Goal: Task Accomplishment & Management: Complete application form

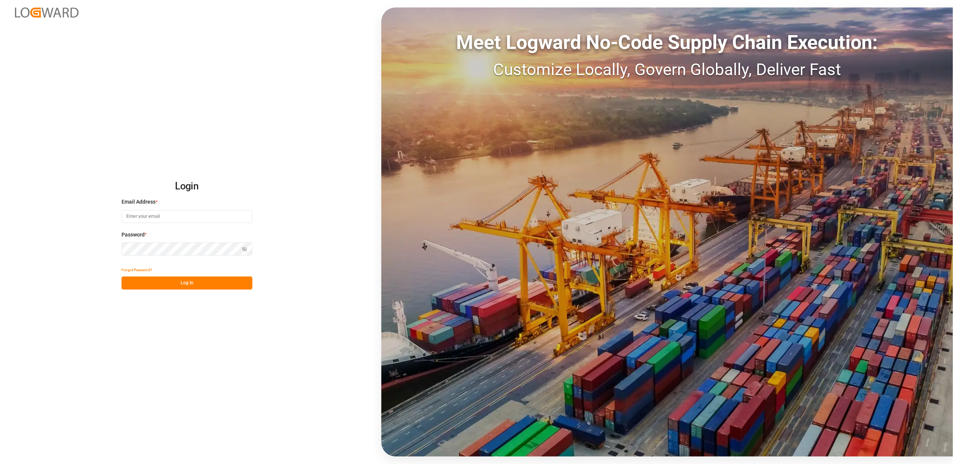
type input "faustine.gabilly@melitta.fr"
click at [201, 281] on button "Log In" at bounding box center [186, 283] width 131 height 13
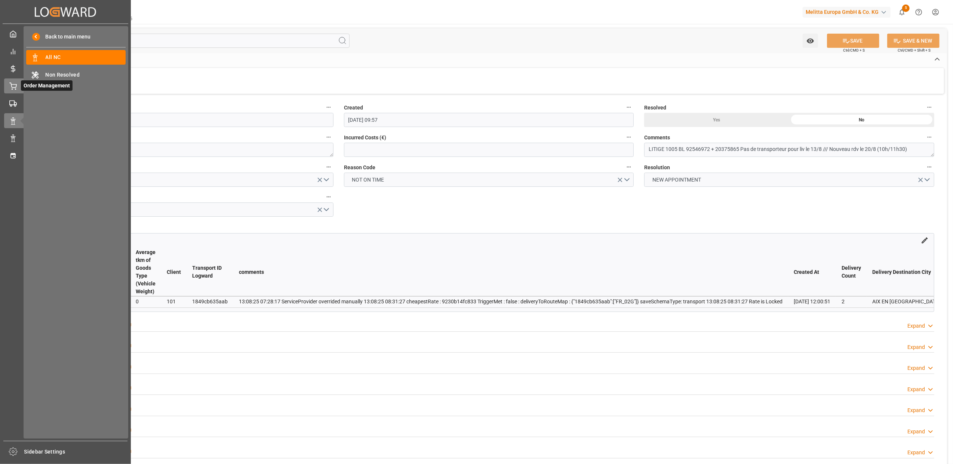
click at [15, 83] on icon at bounding box center [12, 86] width 7 height 7
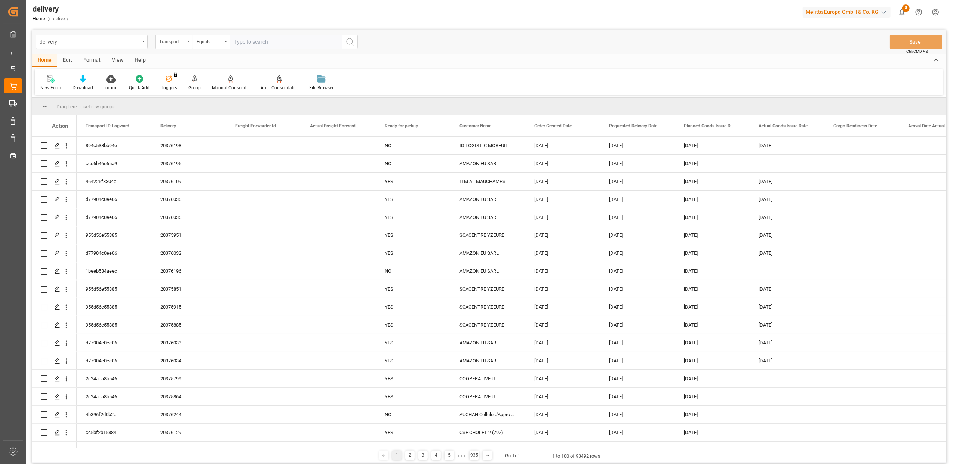
click at [187, 44] on div "Transport ID Logward" at bounding box center [173, 42] width 37 height 14
click at [188, 99] on div "Delivery" at bounding box center [210, 92] width 111 height 16
click at [308, 44] on input "text" at bounding box center [286, 42] width 112 height 14
type input "20375082"
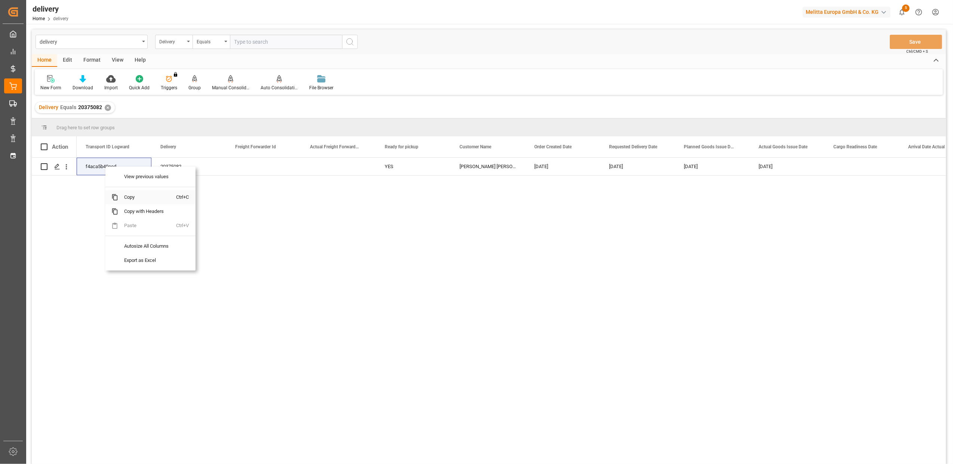
click at [129, 198] on span "Copy" at bounding box center [147, 197] width 58 height 14
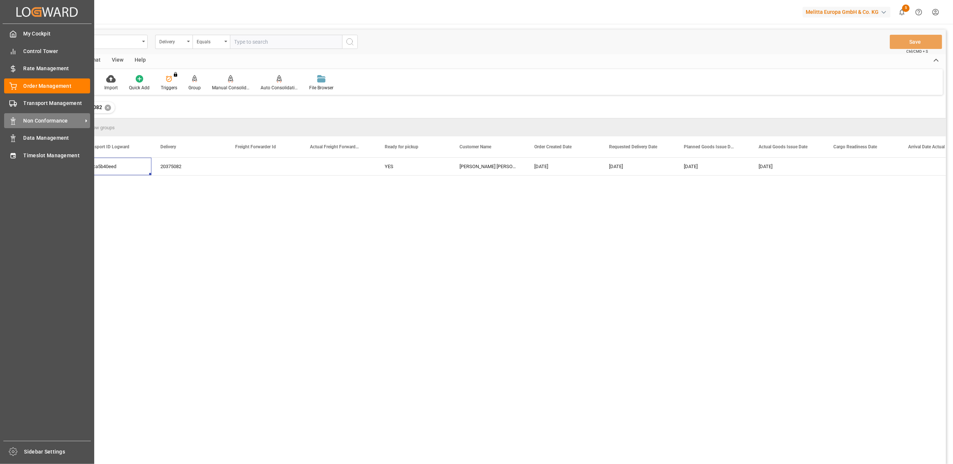
click at [13, 123] on icon at bounding box center [12, 120] width 7 height 7
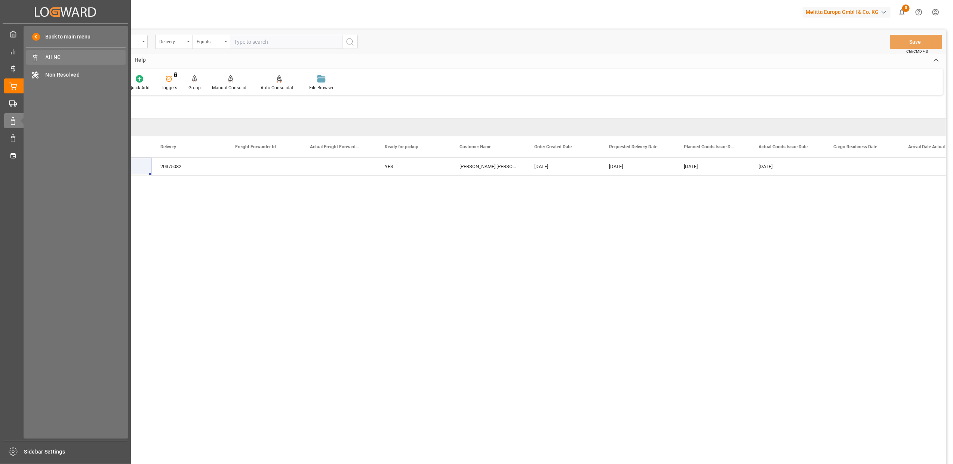
click at [61, 57] on span "All NC" at bounding box center [86, 57] width 80 height 8
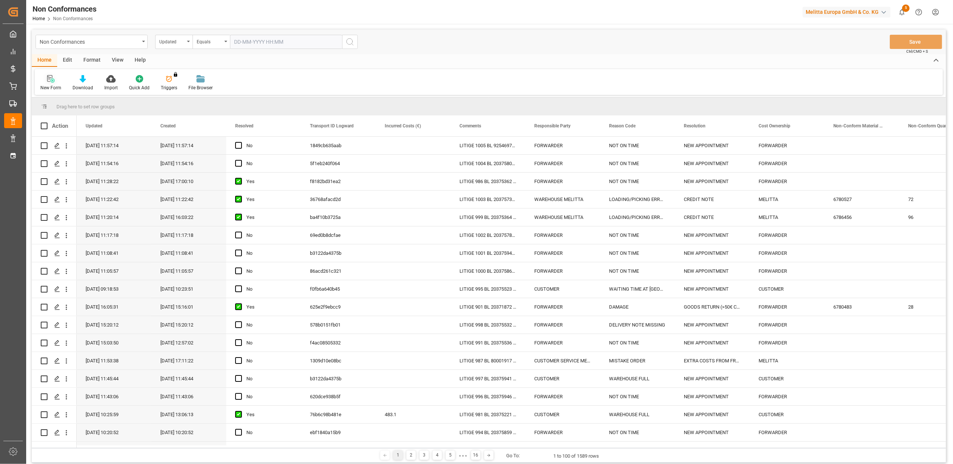
click at [54, 81] on icon at bounding box center [52, 80] width 4 height 4
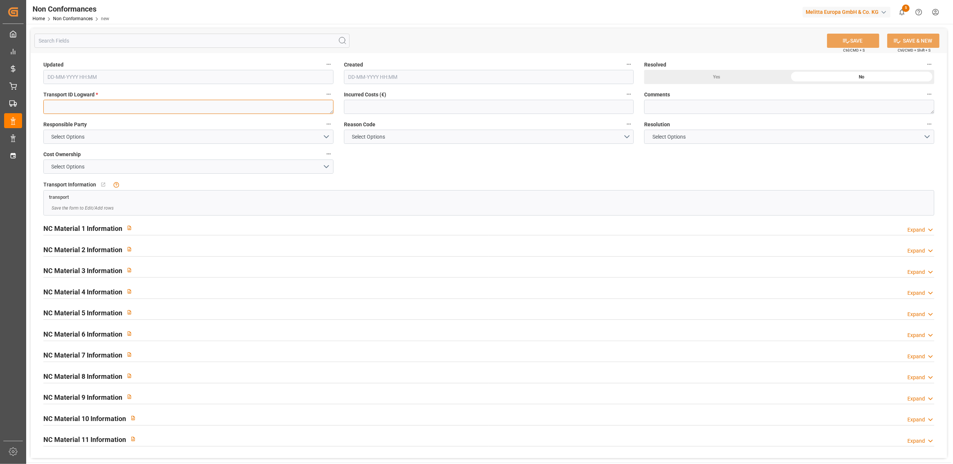
click at [164, 108] on textarea at bounding box center [188, 107] width 290 height 14
paste textarea "f4aca5b40eed"
type textarea "f4aca5b40eed"
click at [325, 135] on button "Select Options" at bounding box center [188, 137] width 290 height 14
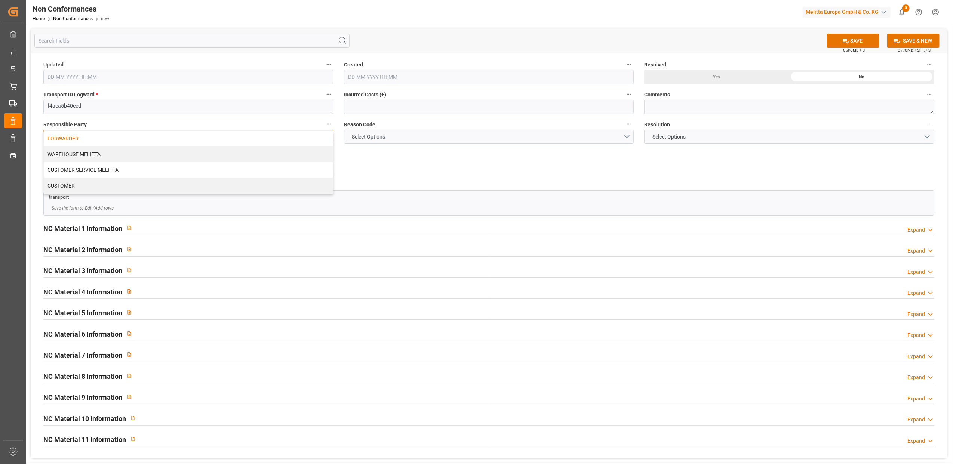
click at [300, 144] on div "FORWARDER" at bounding box center [188, 139] width 289 height 16
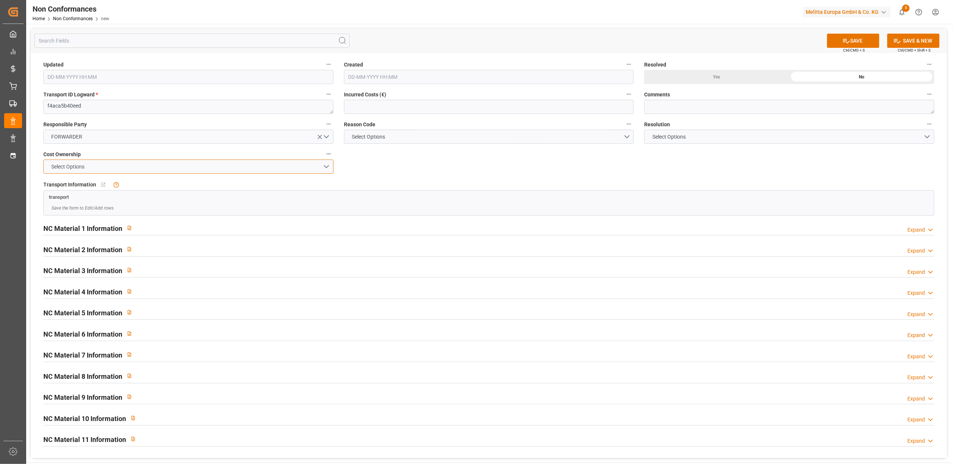
click at [323, 168] on button "Select Options" at bounding box center [188, 167] width 290 height 14
click at [252, 172] on div "FORWARDER" at bounding box center [188, 169] width 289 height 16
click at [629, 139] on button "Select Options" at bounding box center [489, 137] width 290 height 14
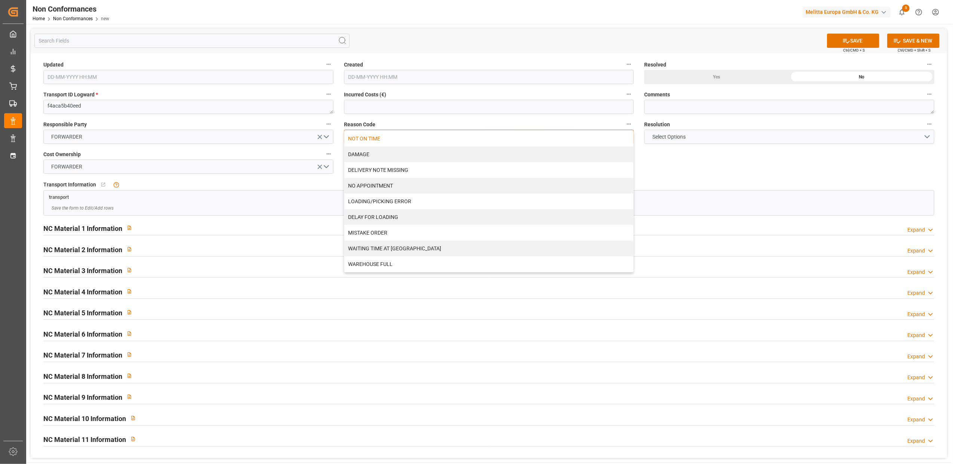
click at [369, 141] on div "NOT ON TIME" at bounding box center [488, 139] width 289 height 16
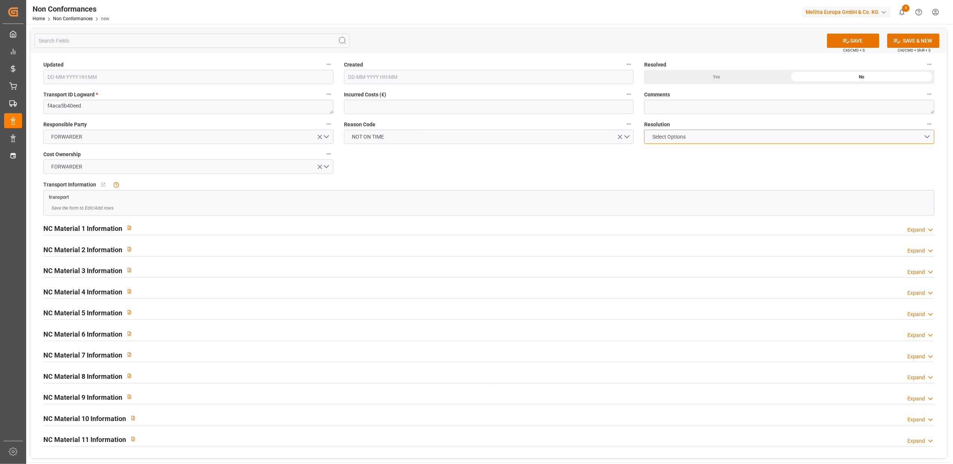
click at [929, 137] on button "Select Options" at bounding box center [789, 137] width 290 height 14
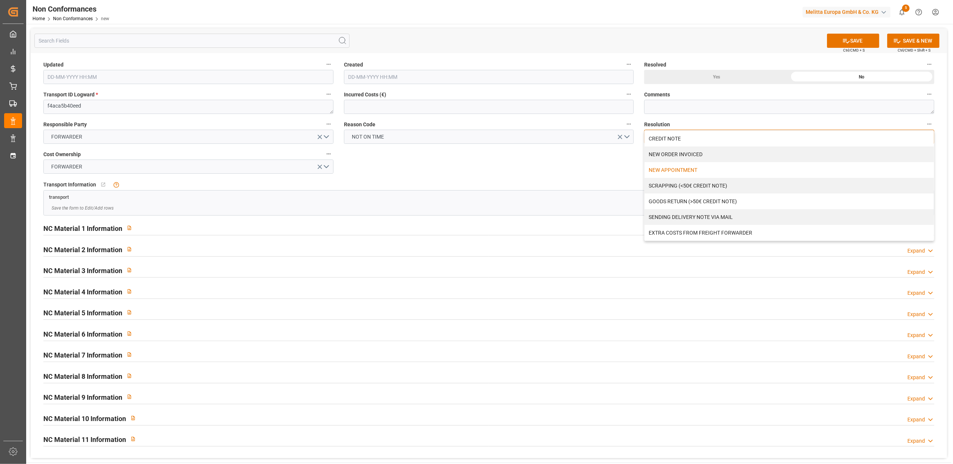
click at [714, 170] on div "NEW APPOINTMENT" at bounding box center [788, 170] width 289 height 16
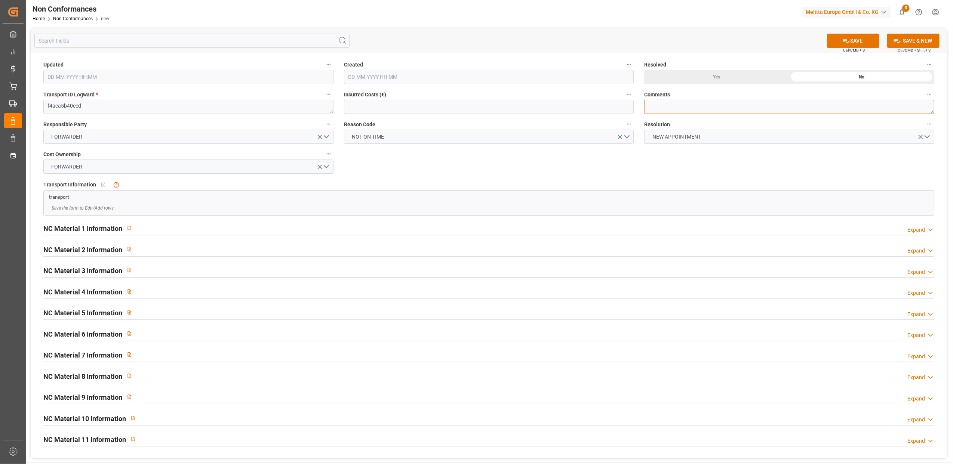
click at [684, 107] on textarea at bounding box center [789, 107] width 290 height 14
type textarea "LITIGE 1006 BL 20375082 + 5080 + 5081 NON LIVR2 LE 13/8 Reliv le 14/8 à 7h"
click at [712, 76] on div "Yes" at bounding box center [716, 77] width 145 height 14
click at [859, 36] on button "SAVE" at bounding box center [853, 41] width 52 height 14
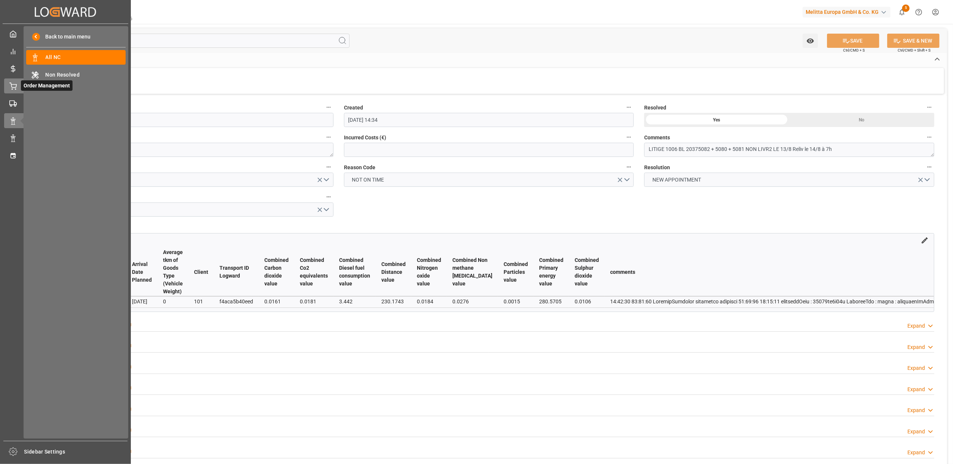
click at [13, 84] on icon at bounding box center [12, 86] width 7 height 7
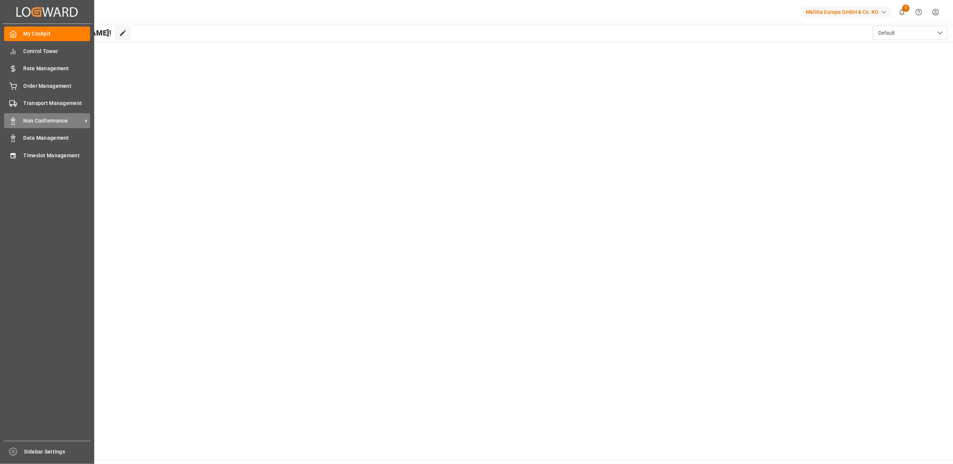
click at [46, 121] on span "Non Conformance" at bounding box center [53, 121] width 59 height 8
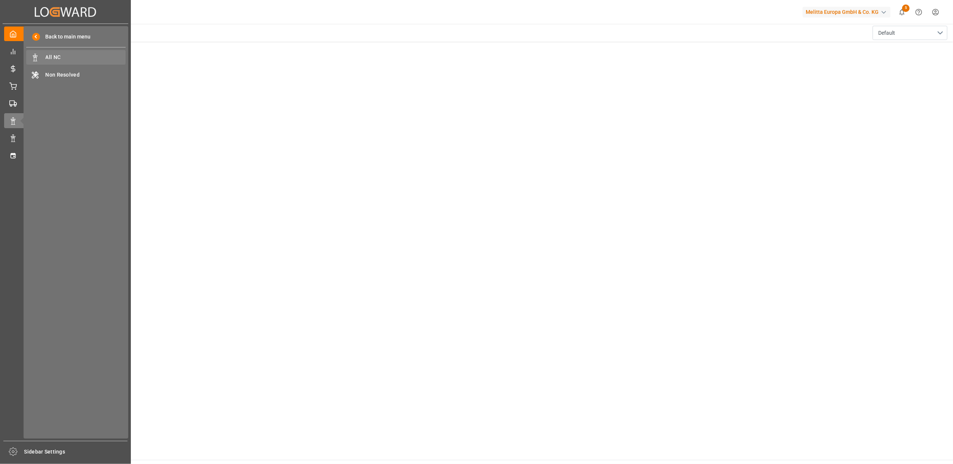
click at [48, 61] on span "All NC" at bounding box center [86, 57] width 80 height 8
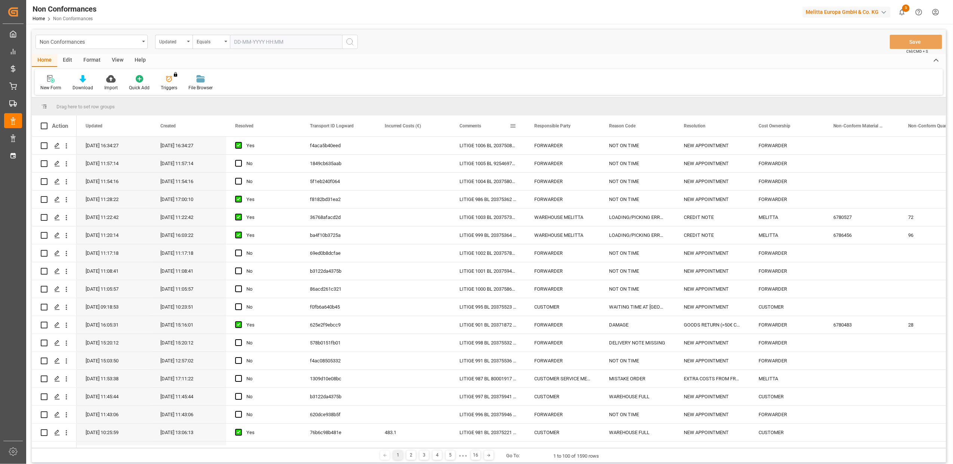
click at [512, 124] on span at bounding box center [512, 126] width 7 height 7
click at [545, 127] on span "filter" at bounding box center [547, 127] width 7 height 7
click at [577, 151] on span "Filtering operator" at bounding box center [580, 147] width 7 height 7
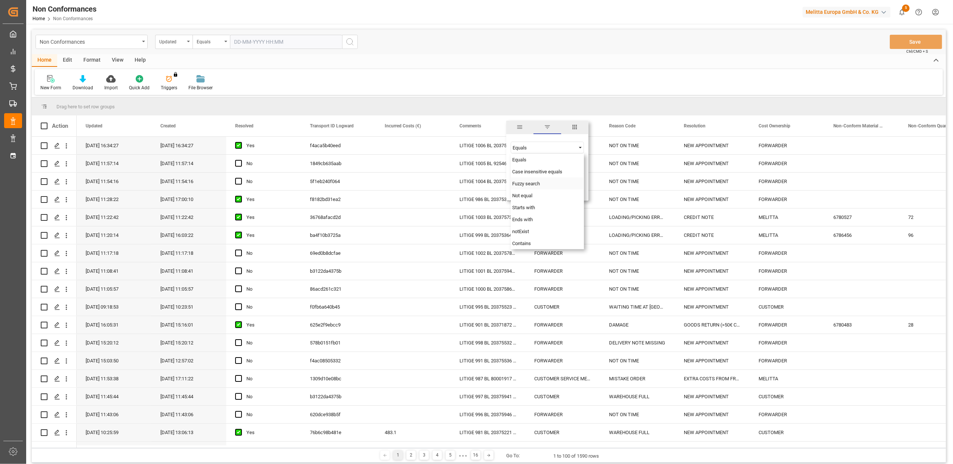
click at [525, 183] on span "Fuzzy search" at bounding box center [526, 184] width 28 height 6
click at [531, 171] on input "Filter Value" at bounding box center [547, 166] width 73 height 15
type input "20375864"
click at [556, 190] on button "Apply" at bounding box center [557, 189] width 14 height 7
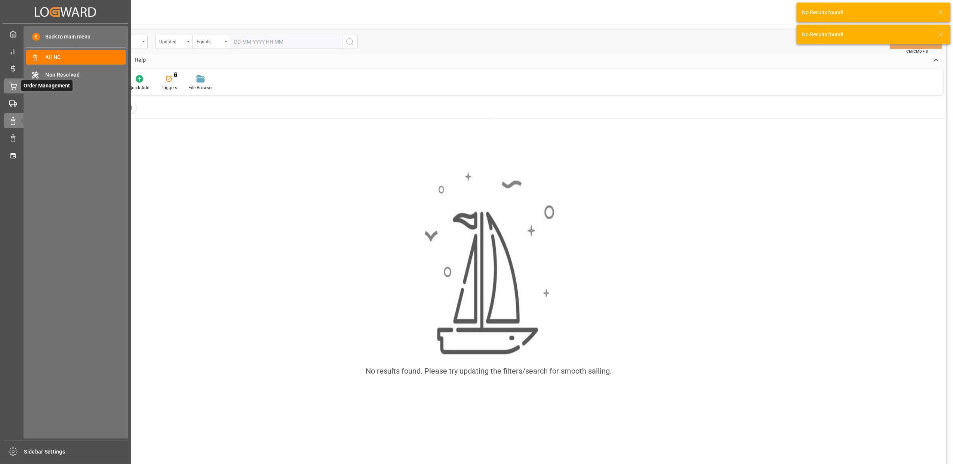
click at [19, 85] on div "Order Management Order Management" at bounding box center [65, 85] width 123 height 15
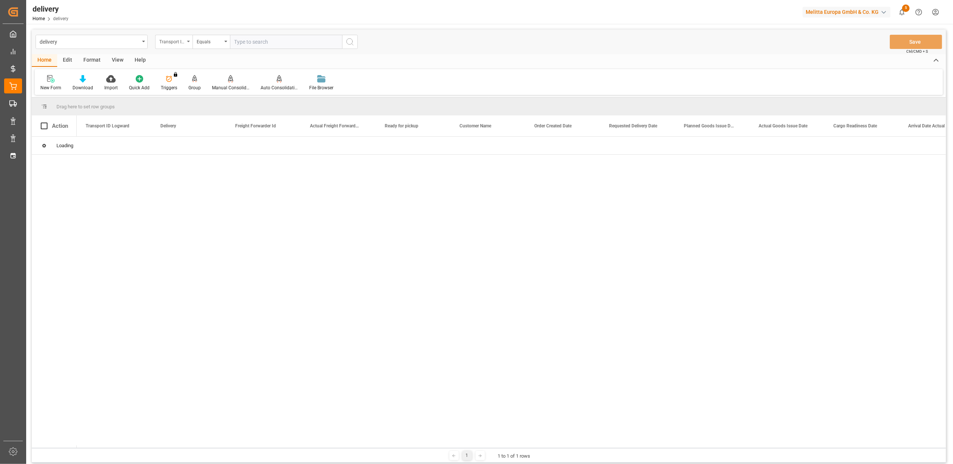
click at [188, 42] on div "Transport ID Logward" at bounding box center [173, 42] width 37 height 14
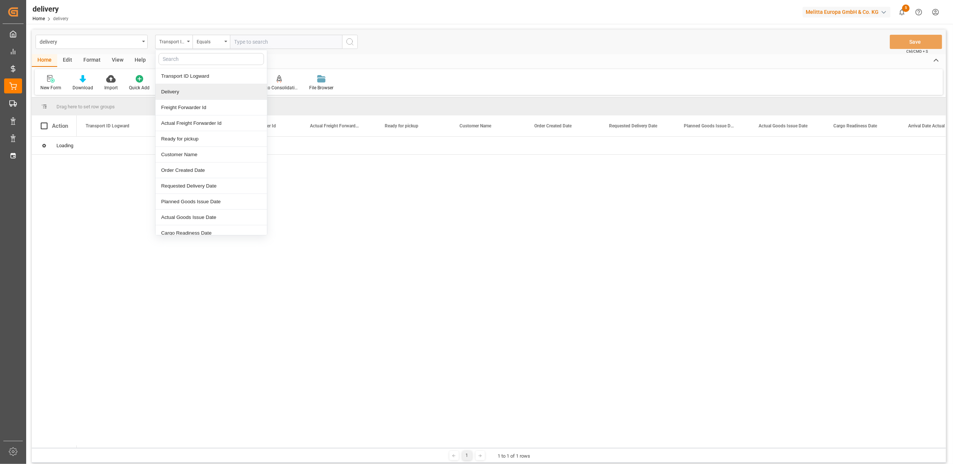
click at [187, 87] on div "Delivery" at bounding box center [210, 92] width 111 height 16
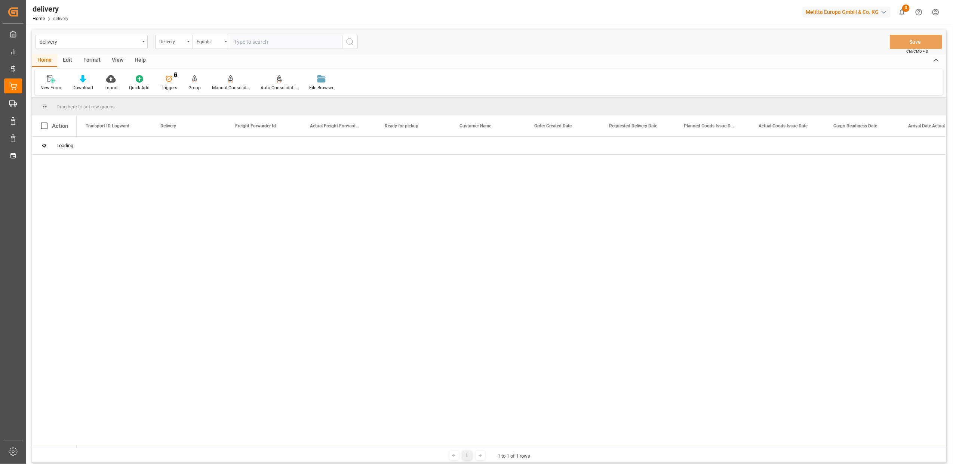
click at [286, 42] on input "text" at bounding box center [286, 42] width 112 height 14
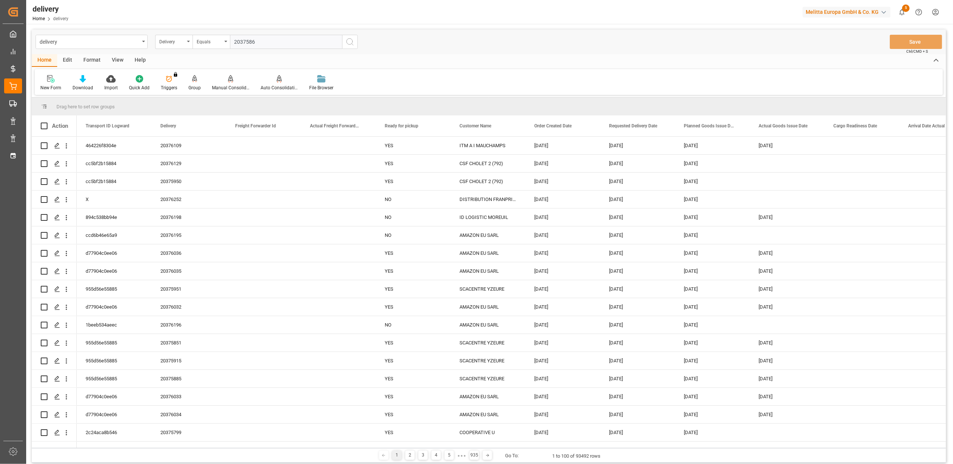
type input "20375864"
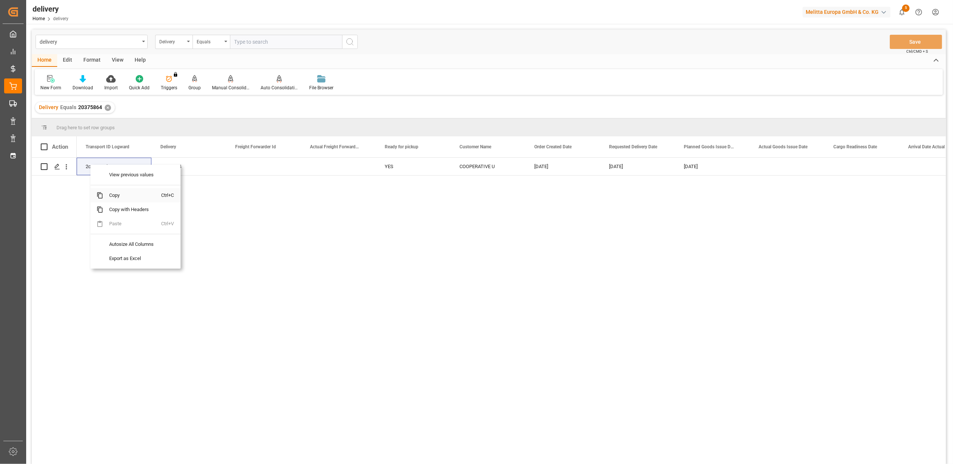
click at [115, 196] on span "Copy" at bounding box center [132, 195] width 58 height 14
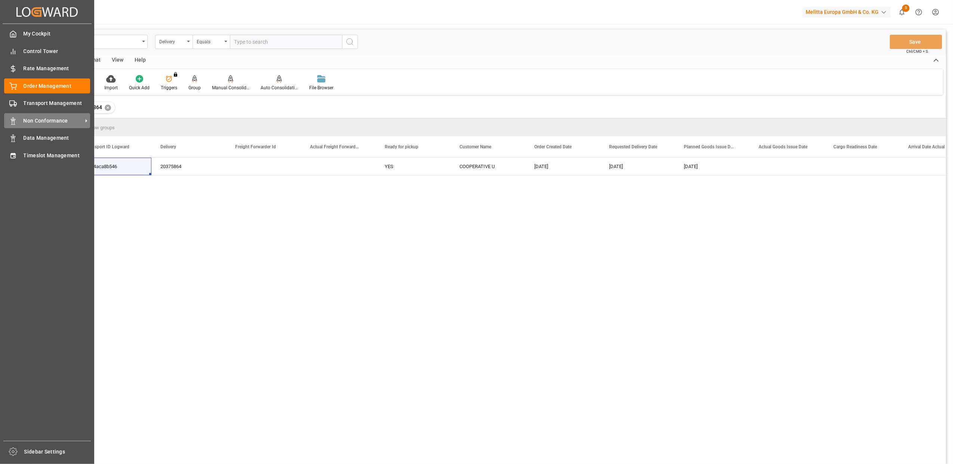
click at [52, 118] on span "Non Conformance" at bounding box center [53, 121] width 59 height 8
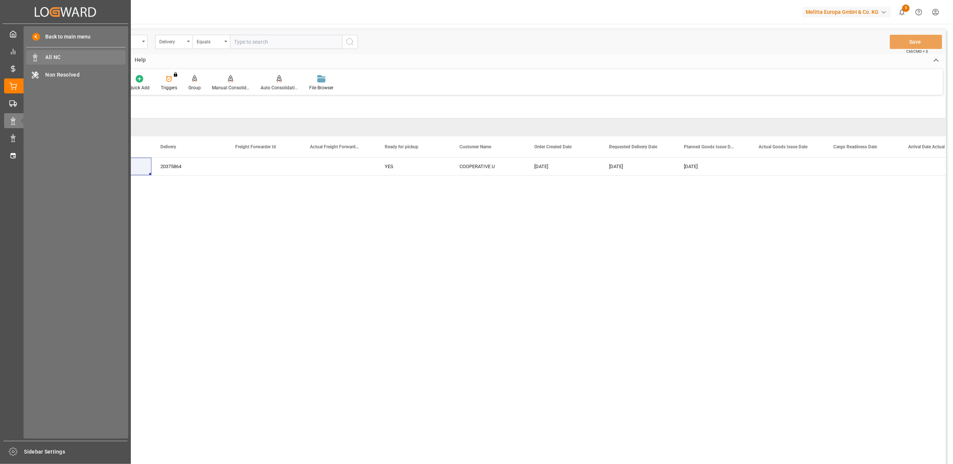
click at [64, 60] on span "All NC" at bounding box center [86, 57] width 80 height 8
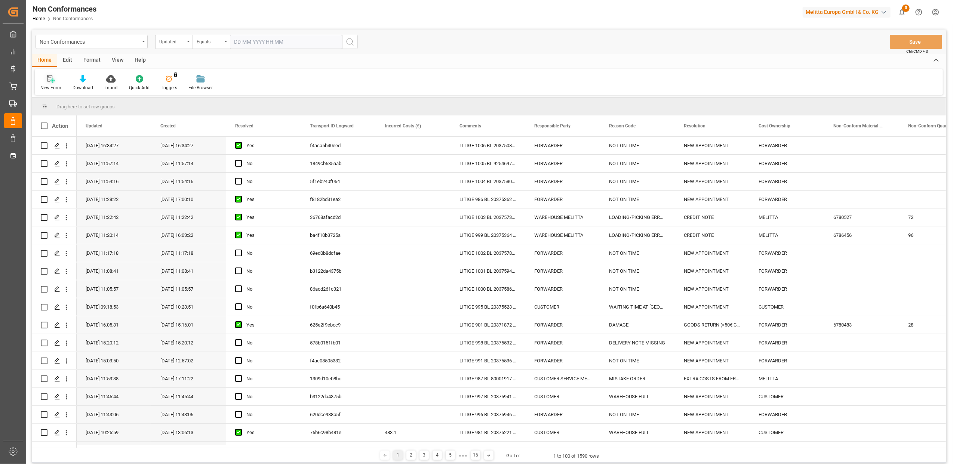
click at [53, 81] on icon at bounding box center [50, 78] width 7 height 7
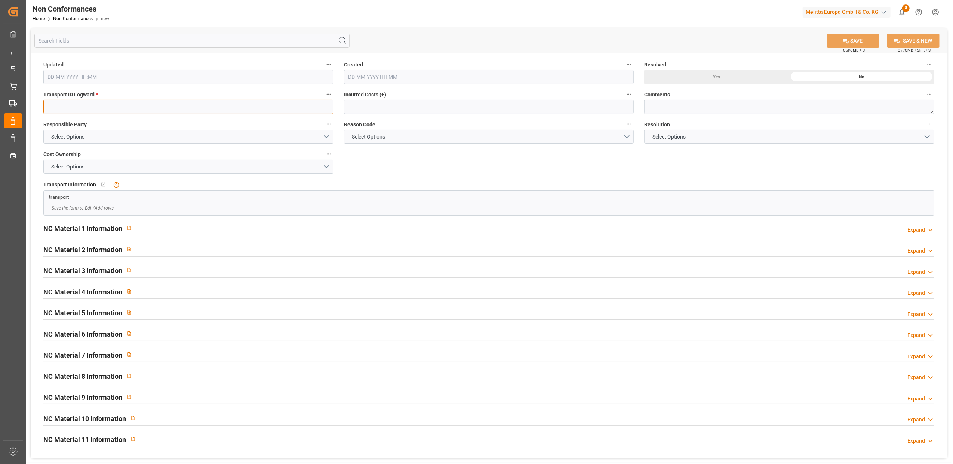
click at [242, 109] on textarea at bounding box center [188, 107] width 290 height 14
paste textarea "2c24aca8b546"
type textarea "2c24aca8b546"
click at [325, 138] on button "Select Options" at bounding box center [188, 137] width 290 height 14
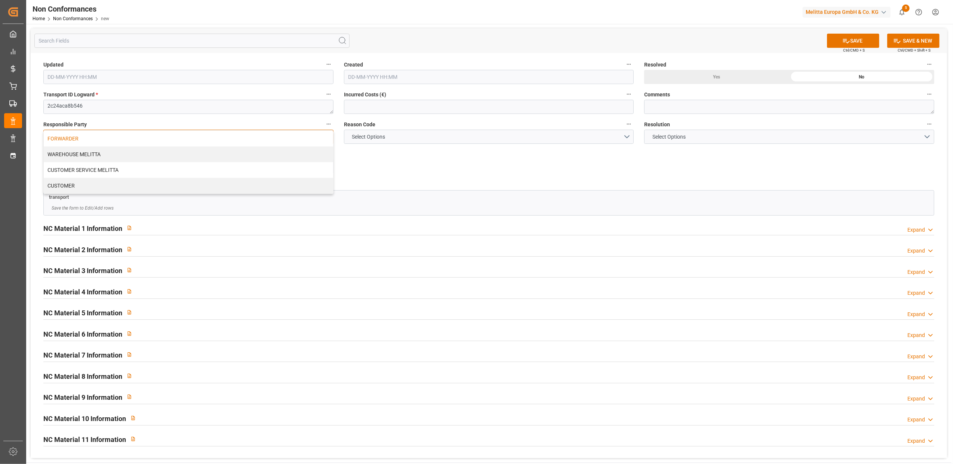
click at [304, 139] on div "FORWARDER" at bounding box center [188, 139] width 289 height 16
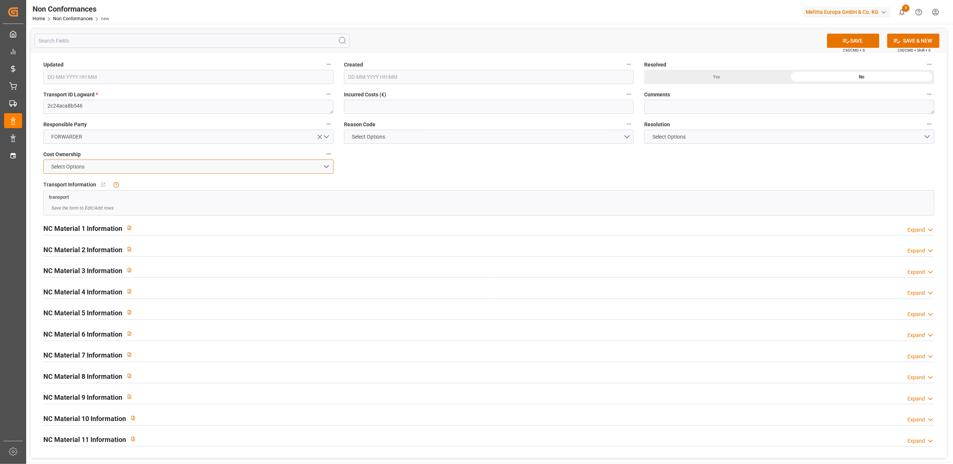
click at [326, 169] on button "Select Options" at bounding box center [188, 167] width 290 height 14
click at [236, 169] on div "FORWARDER" at bounding box center [188, 169] width 289 height 16
click at [628, 138] on button "Select Options" at bounding box center [489, 137] width 290 height 14
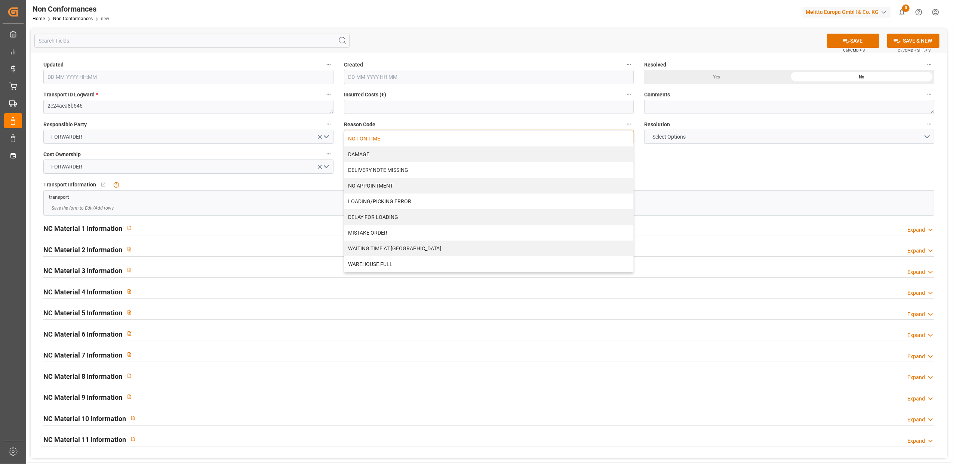
click at [441, 138] on div "NOT ON TIME" at bounding box center [488, 139] width 289 height 16
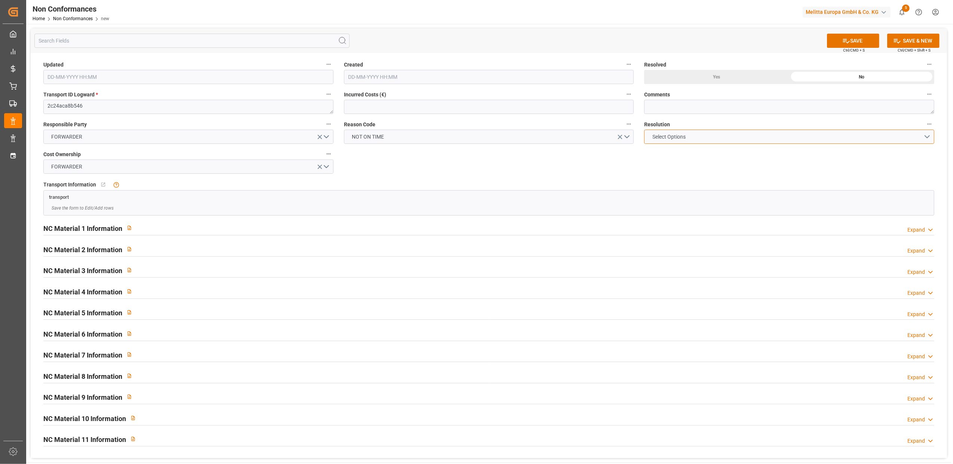
click at [929, 138] on button "Select Options" at bounding box center [789, 137] width 290 height 14
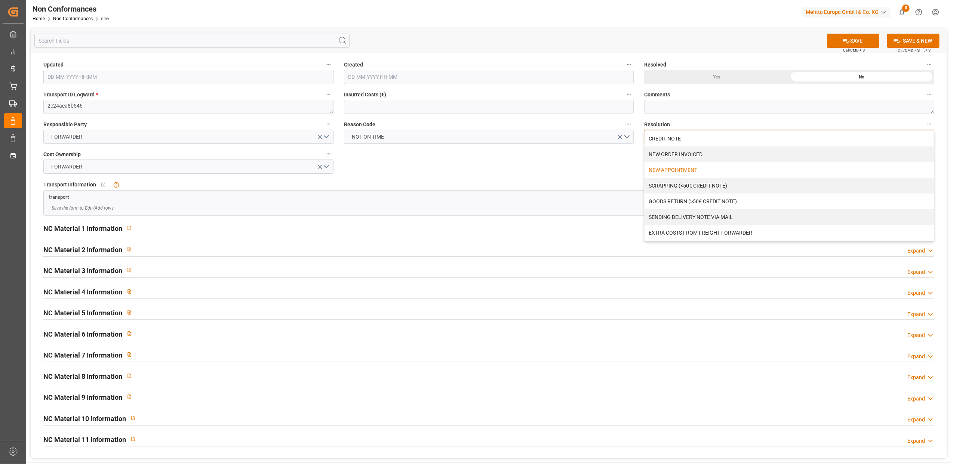
click at [675, 169] on div "NEW APPOINTMENT" at bounding box center [788, 170] width 289 height 16
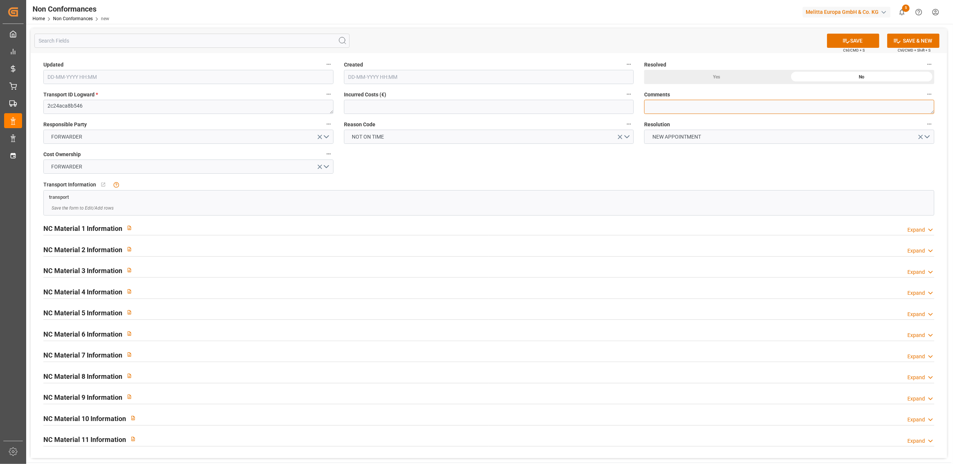
click at [666, 105] on textarea at bounding box center [789, 107] width 290 height 14
type textarea "LITIGE 1007 BLS 20375864 + 5799 Pas de transporteur pour liv le 13/8 // Nouveau…"
click at [871, 45] on button "SAVE" at bounding box center [853, 41] width 52 height 14
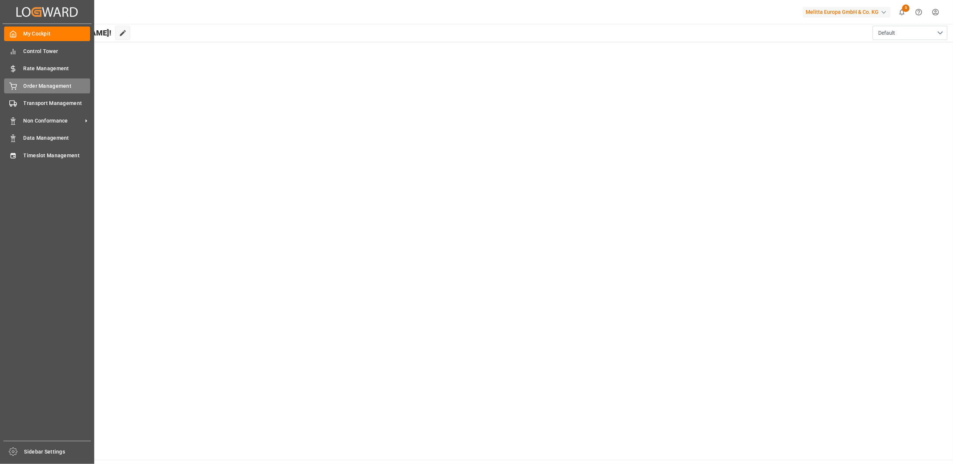
click at [33, 85] on span "Order Management" at bounding box center [57, 86] width 67 height 8
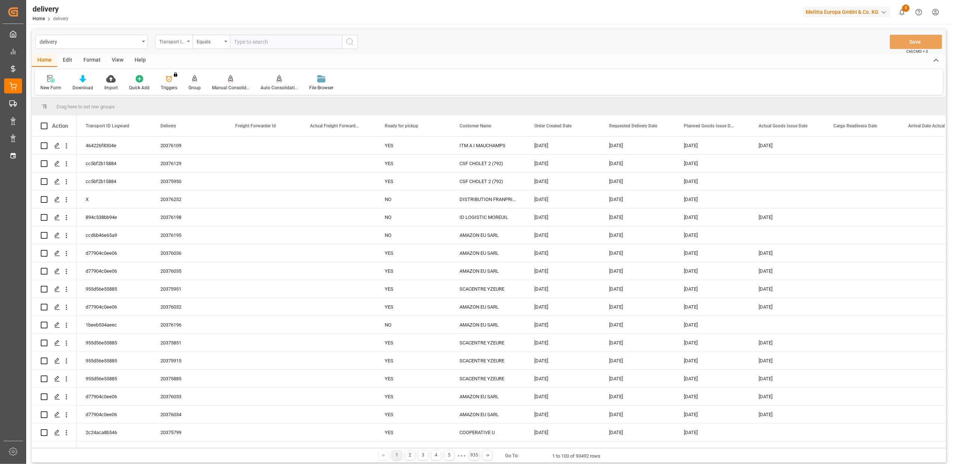
click at [187, 43] on div "Transport ID Logward" at bounding box center [173, 42] width 37 height 14
click at [215, 93] on div "Delivery" at bounding box center [210, 92] width 111 height 16
click at [277, 44] on input "text" at bounding box center [286, 42] width 112 height 14
type input "20375864"
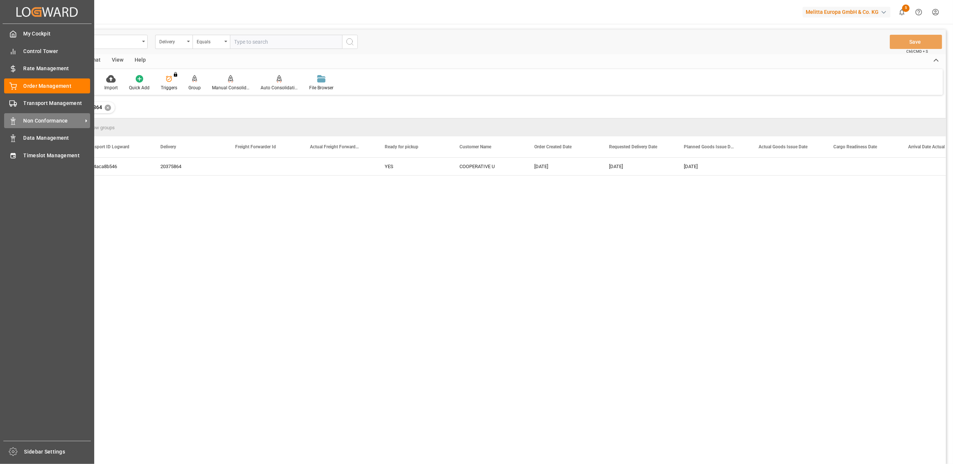
click at [25, 117] on span "Non Conformance" at bounding box center [53, 121] width 59 height 8
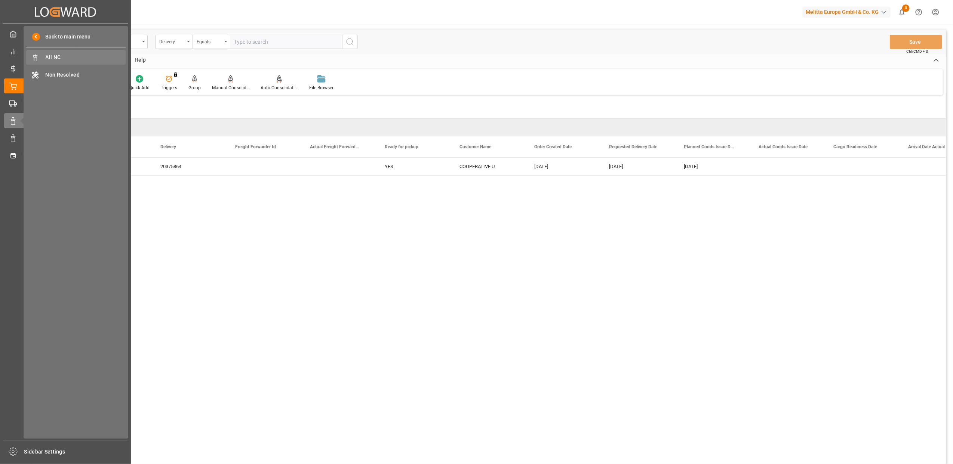
click at [68, 56] on span "All NC" at bounding box center [86, 57] width 80 height 8
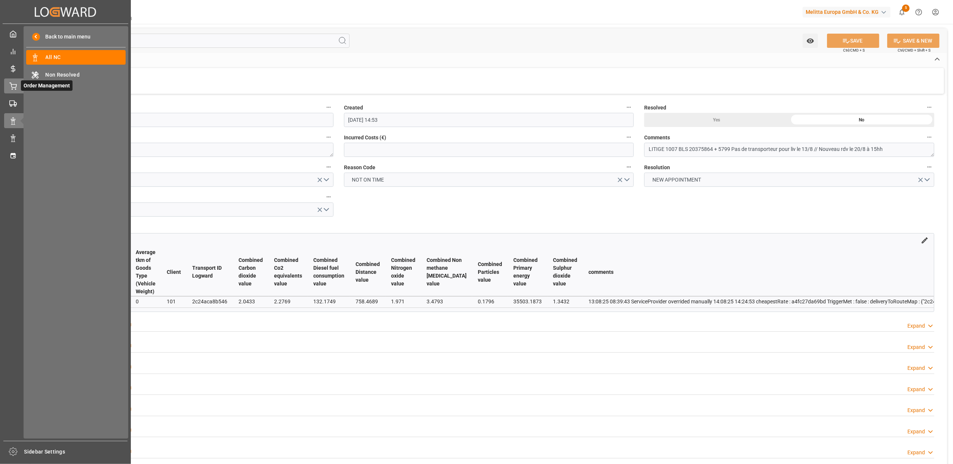
click at [18, 86] on div "Order Management Order Management" at bounding box center [65, 85] width 123 height 15
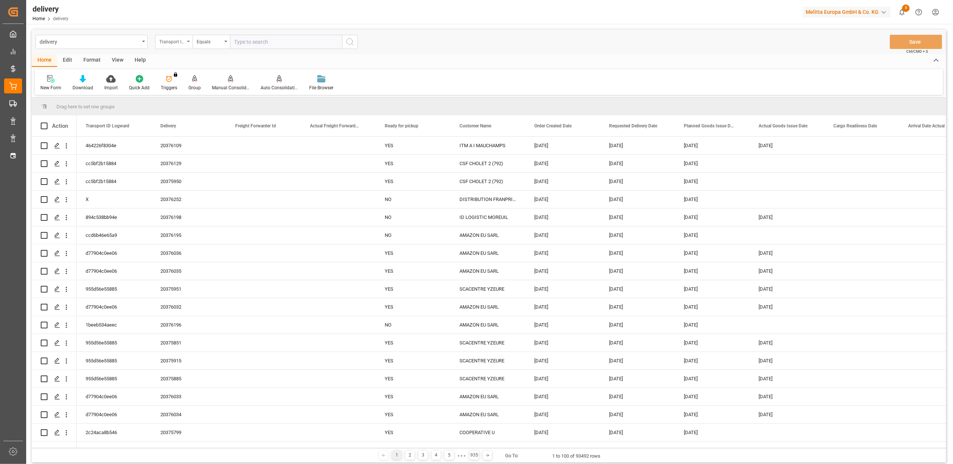
click at [189, 42] on div "Transport ID Logward" at bounding box center [173, 42] width 37 height 14
click at [182, 90] on div "Delivery" at bounding box center [210, 92] width 111 height 16
click at [258, 37] on input "text" at bounding box center [286, 42] width 112 height 14
type input "20375715"
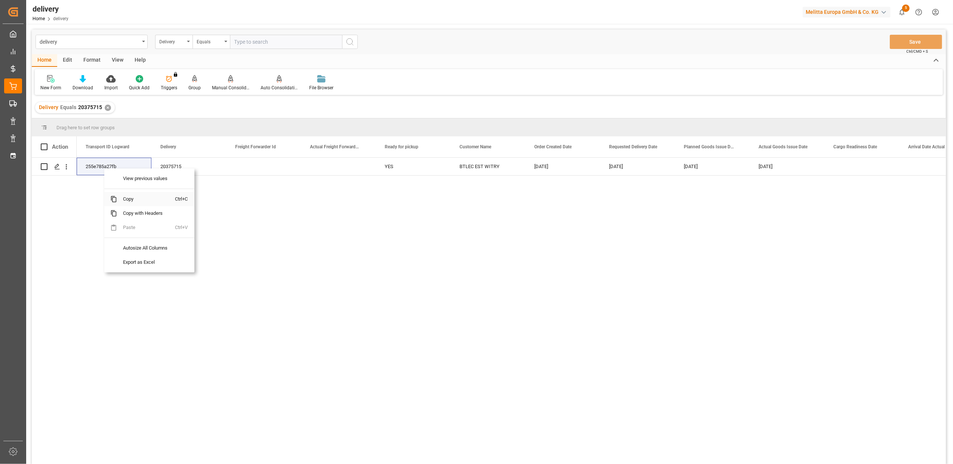
click at [132, 198] on span "Copy" at bounding box center [146, 199] width 58 height 14
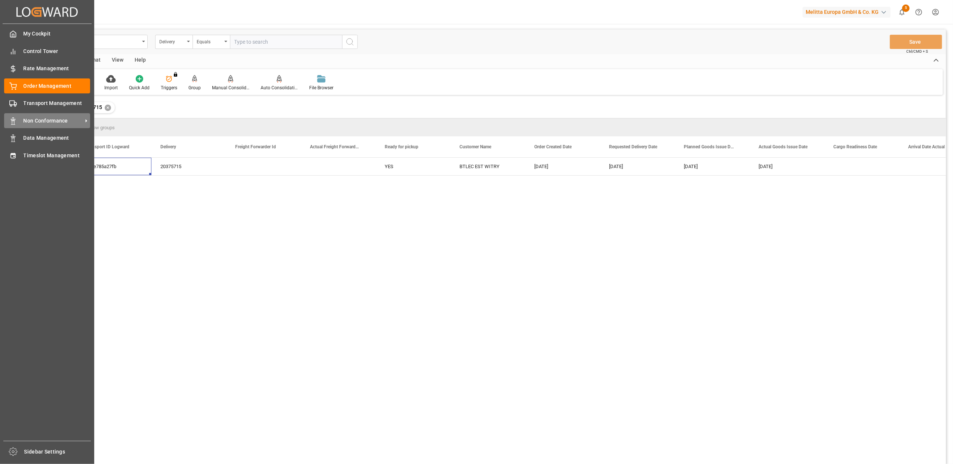
click at [52, 120] on span "Non Conformance" at bounding box center [53, 121] width 59 height 8
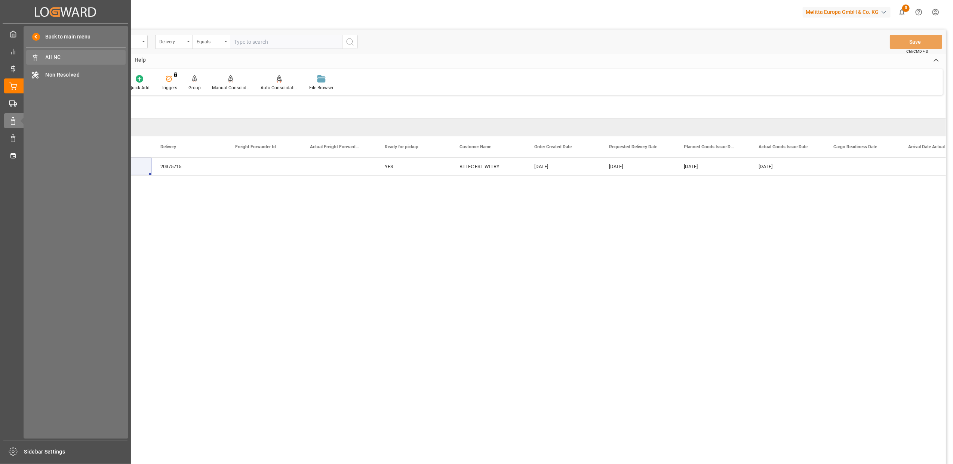
click at [75, 59] on span "All NC" at bounding box center [86, 57] width 80 height 8
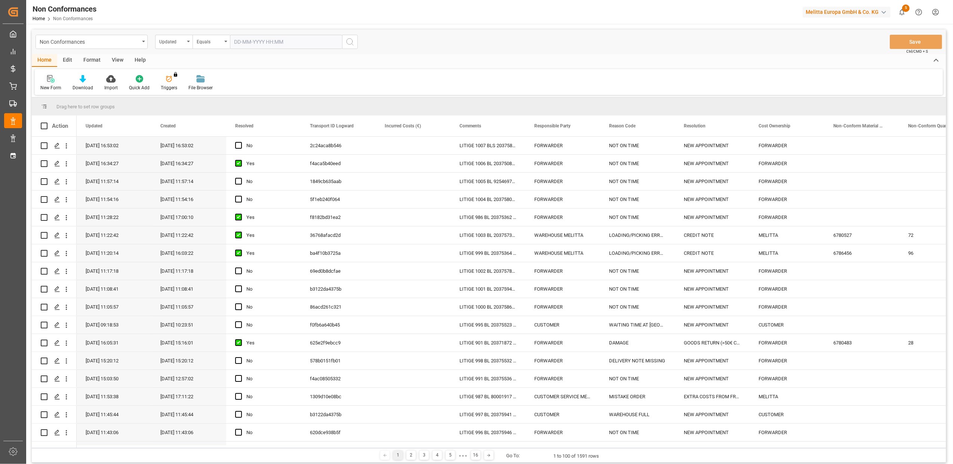
click at [48, 82] on icon at bounding box center [50, 78] width 7 height 7
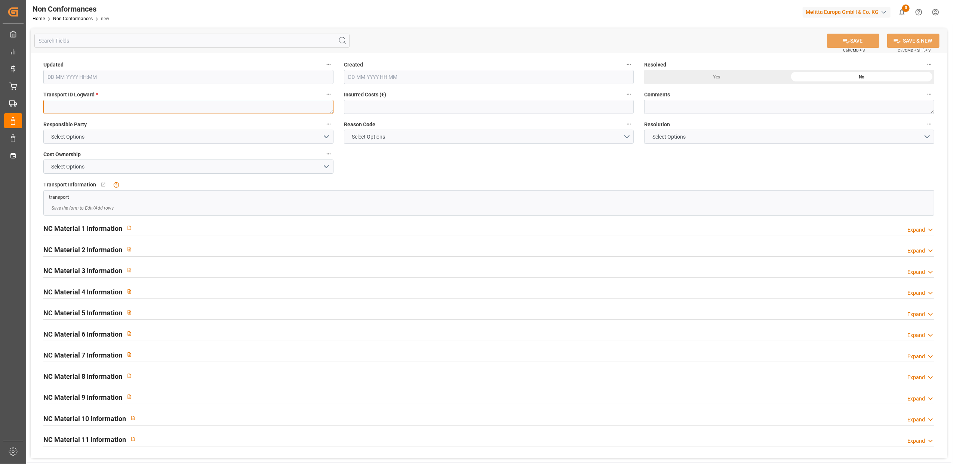
click at [129, 103] on textarea at bounding box center [188, 107] width 290 height 14
paste textarea "255e785a27fb"
type textarea "255e785a27fb"
click at [326, 136] on button "Select Options" at bounding box center [188, 137] width 290 height 14
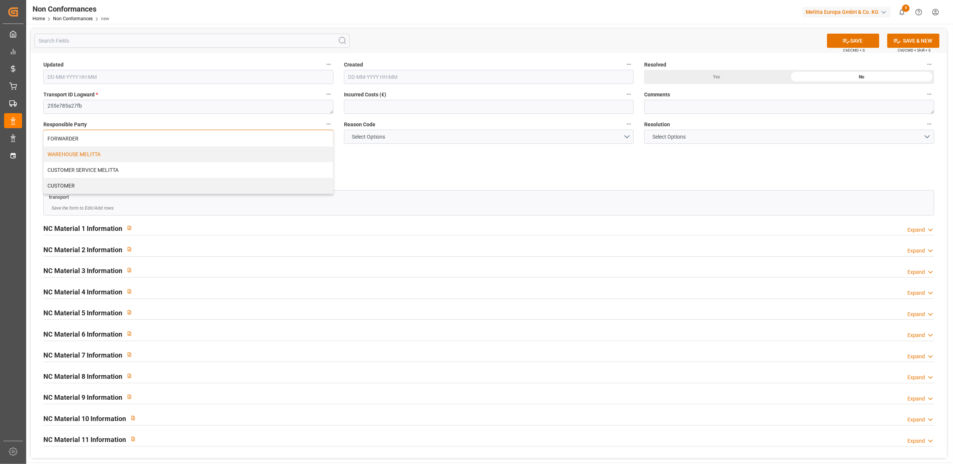
click at [84, 154] on div "WAREHOUSE MELITTA" at bounding box center [188, 155] width 289 height 16
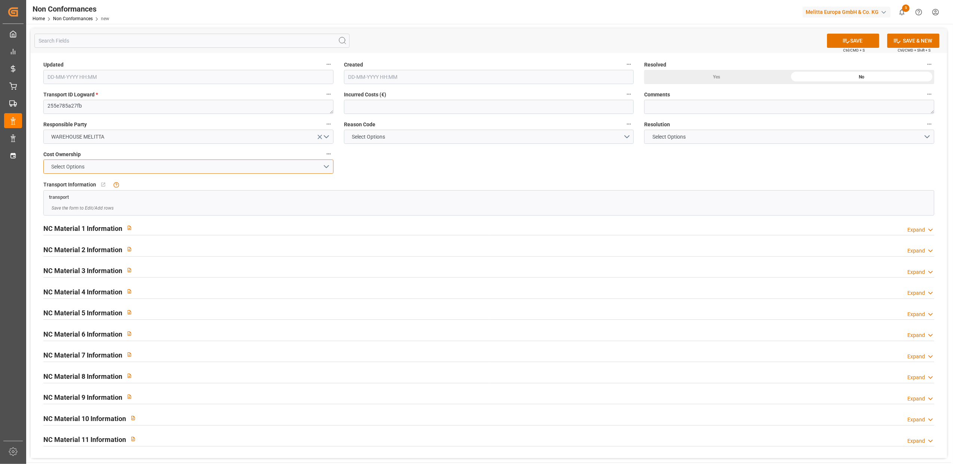
click at [329, 165] on button "Select Options" at bounding box center [188, 167] width 290 height 14
click at [164, 188] on div "MELITTA" at bounding box center [188, 184] width 289 height 16
click at [625, 138] on button "Select Options" at bounding box center [489, 137] width 290 height 14
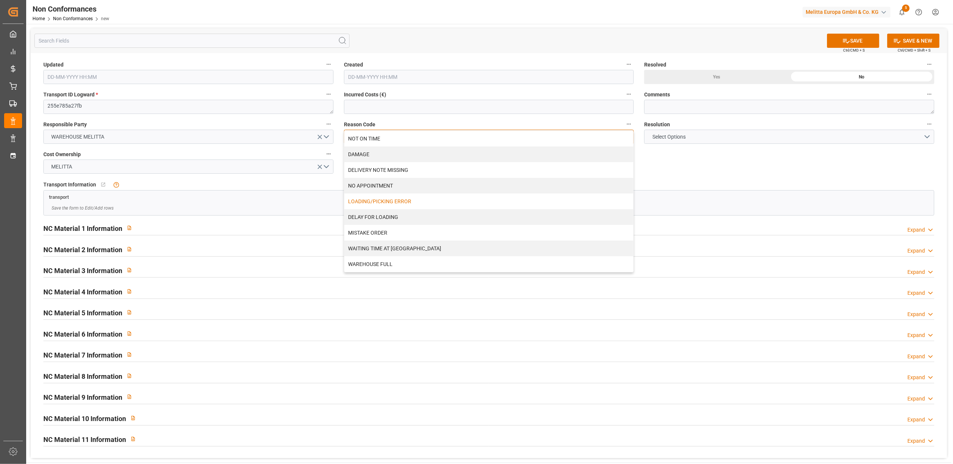
click at [425, 204] on div "LOADING/PICKING ERROR" at bounding box center [488, 202] width 289 height 16
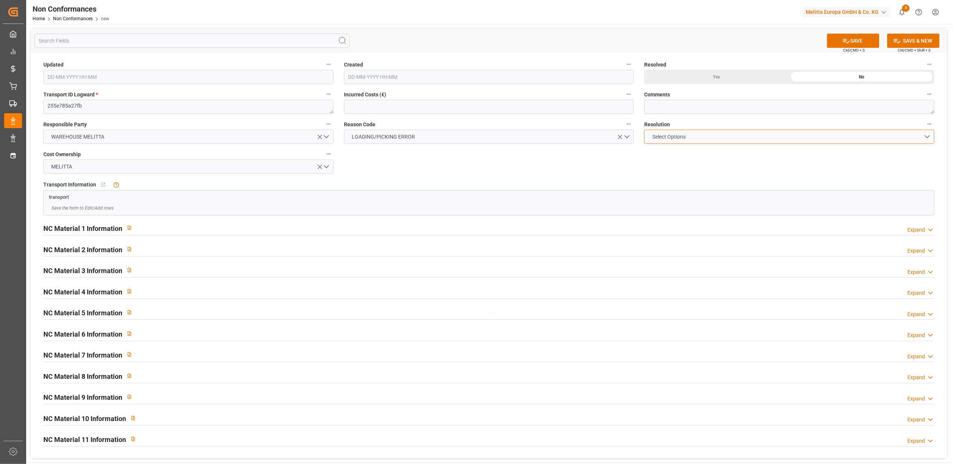
click at [927, 136] on button "Select Options" at bounding box center [789, 137] width 290 height 14
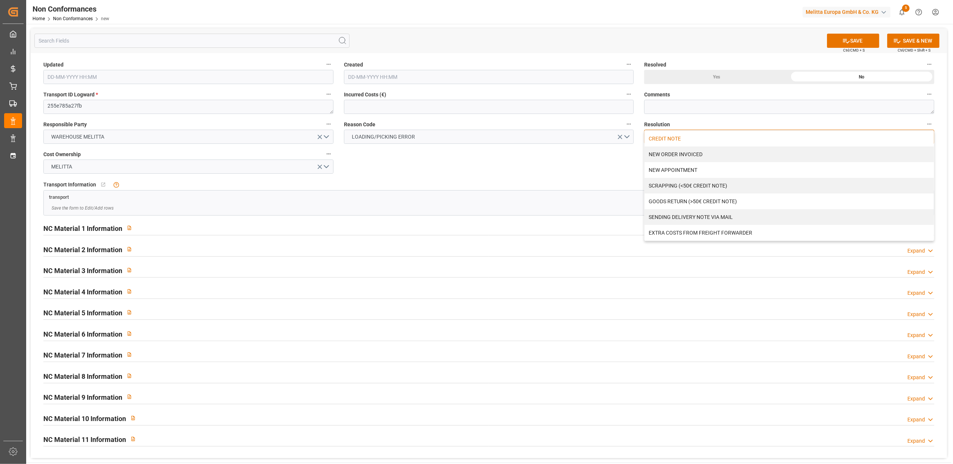
click at [677, 143] on div "CREDIT NOTE" at bounding box center [788, 139] width 289 height 16
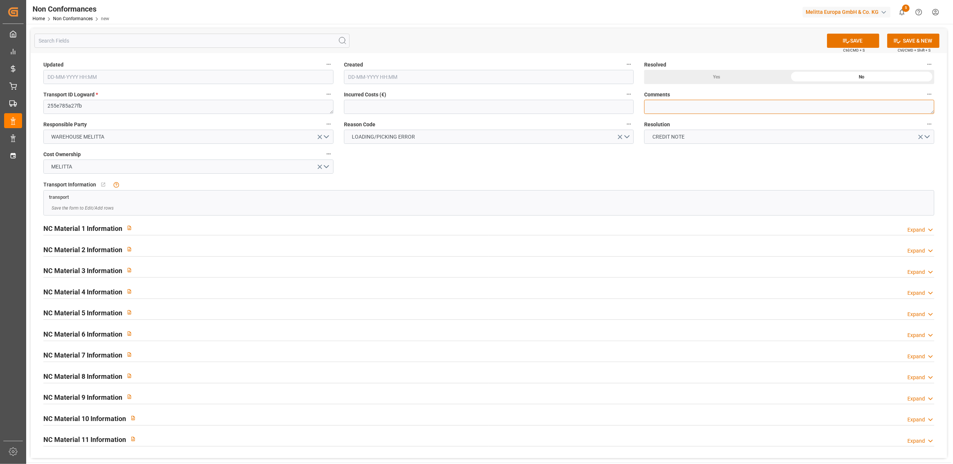
click at [677, 108] on textarea at bounding box center [789, 107] width 290 height 14
type textarea "LITIGE 1008 BL 20375715 Manq 3 vcb rob1 et surp 3 vcb h41 // pas de retour"
click at [926, 230] on div "Expand" at bounding box center [920, 230] width 27 height 8
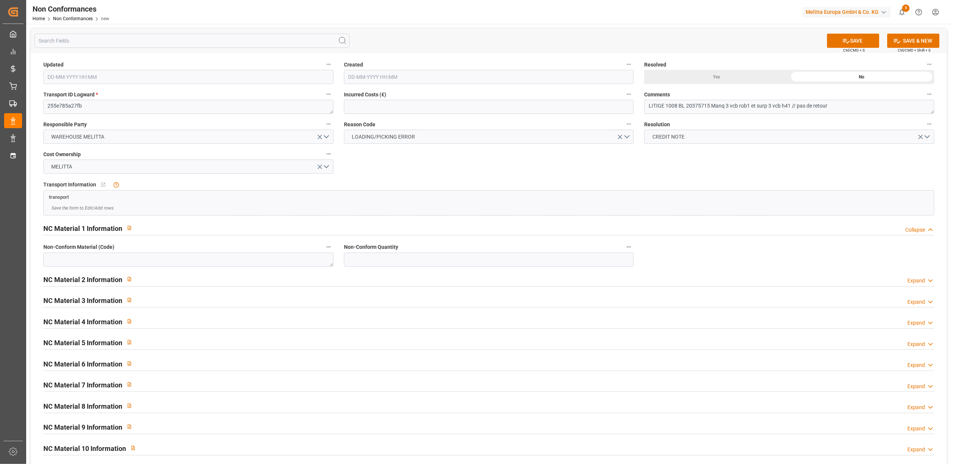
click at [917, 280] on div "Expand" at bounding box center [916, 281] width 18 height 8
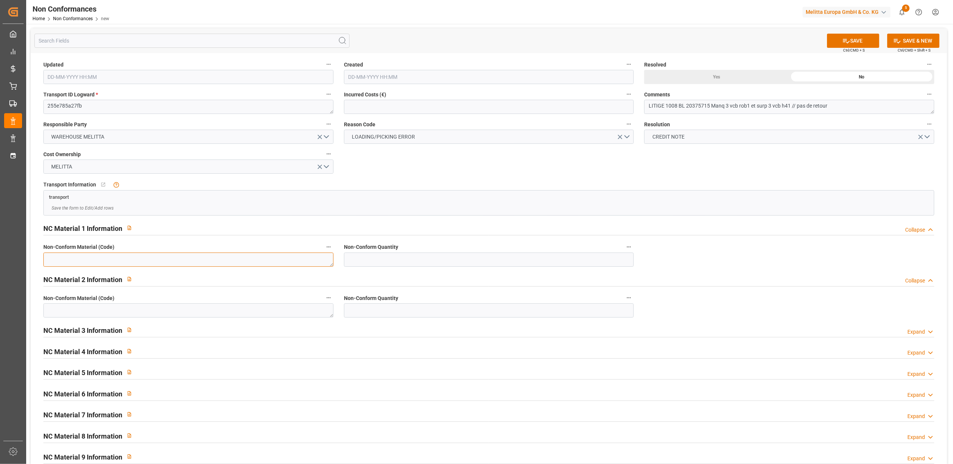
click at [196, 262] on textarea at bounding box center [188, 260] width 290 height 14
paste textarea "6777619"
type textarea "6777619"
drag, startPoint x: 364, startPoint y: 261, endPoint x: 356, endPoint y: 255, distance: 9.3
click at [364, 261] on input "text" at bounding box center [489, 260] width 290 height 14
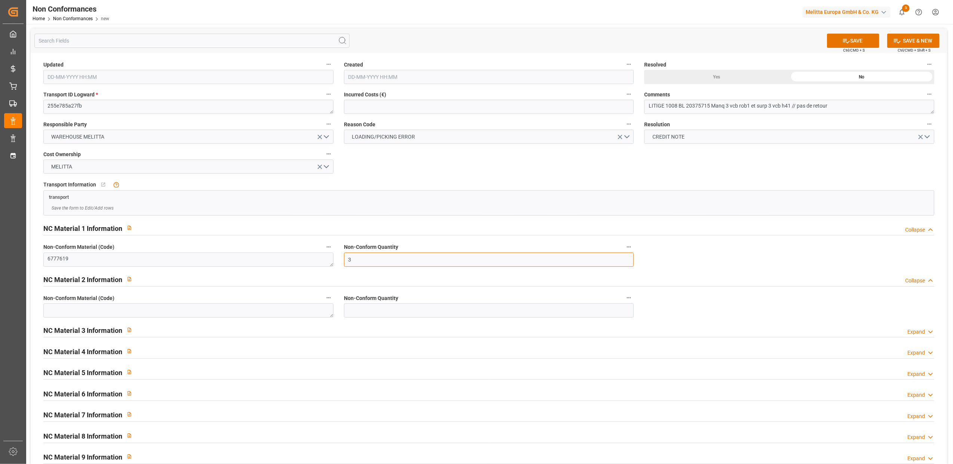
type input "3"
click at [367, 311] on input "text" at bounding box center [489, 311] width 290 height 14
type input "3"
click at [218, 305] on textarea at bounding box center [188, 311] width 290 height 14
type textarea "6780483"
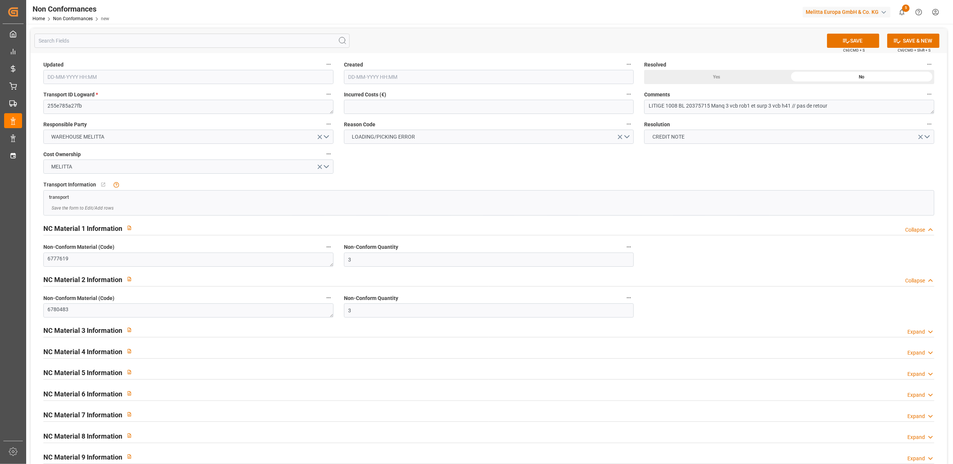
click at [722, 78] on div "Yes" at bounding box center [716, 77] width 145 height 14
click at [848, 36] on button "SAVE" at bounding box center [853, 41] width 52 height 14
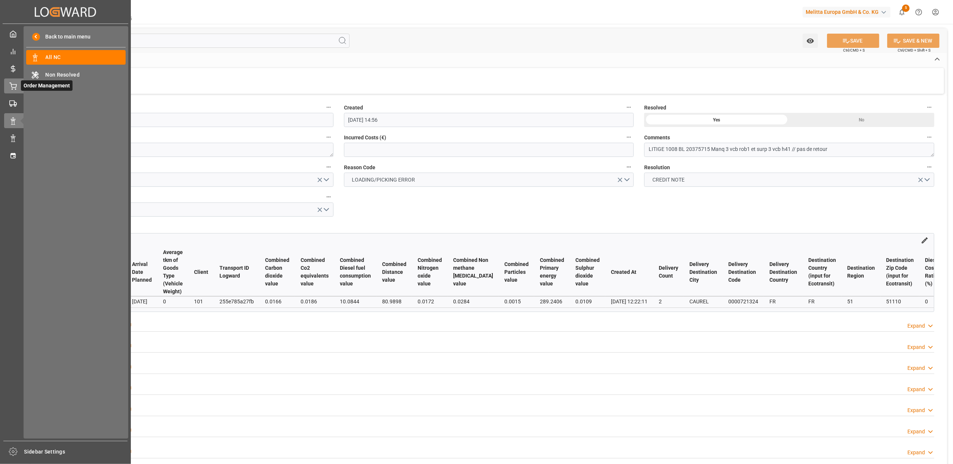
click at [8, 86] on div at bounding box center [10, 86] width 13 height 8
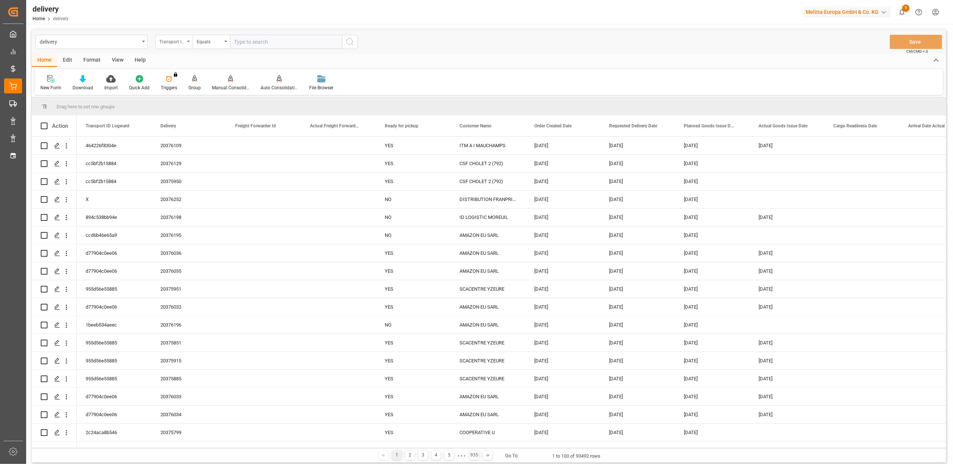
click at [187, 42] on icon "open menu" at bounding box center [188, 41] width 3 height 1
click at [188, 96] on div "Delivery" at bounding box center [210, 92] width 111 height 16
click at [274, 41] on input "text" at bounding box center [286, 42] width 112 height 14
type input "20375715"
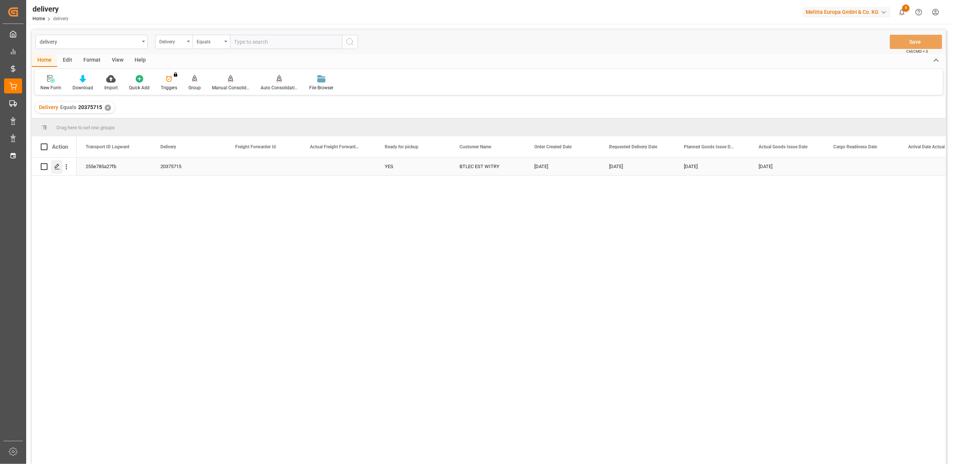
click at [54, 170] on div "Press SPACE to select this row." at bounding box center [56, 167] width 11 height 14
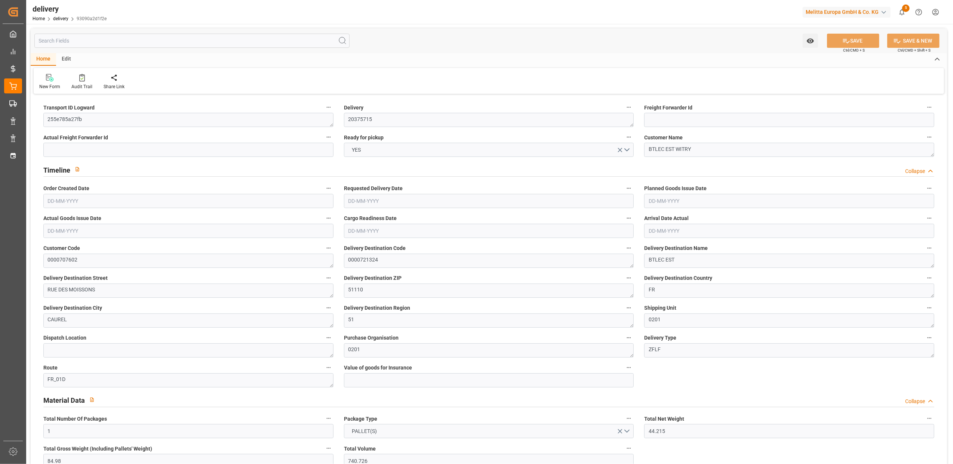
type input "[DATE]"
type input "05-08-2025 11:01"
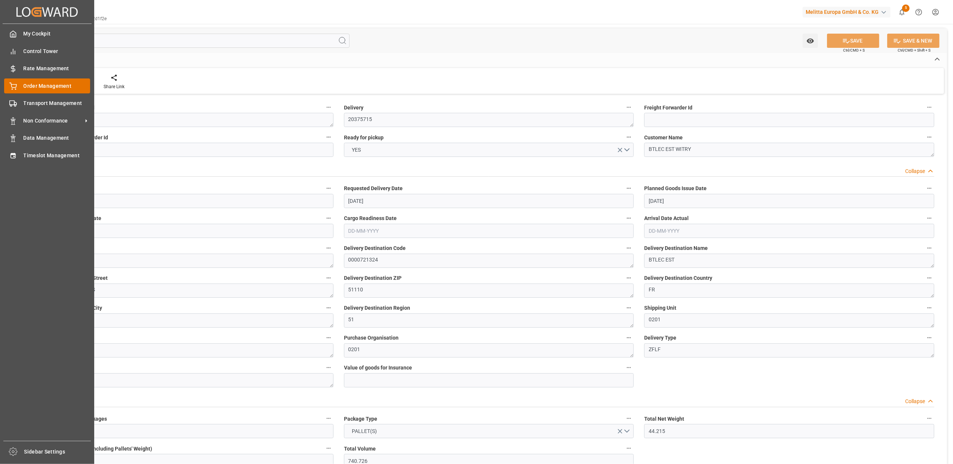
click at [50, 88] on span "Order Management" at bounding box center [57, 86] width 67 height 8
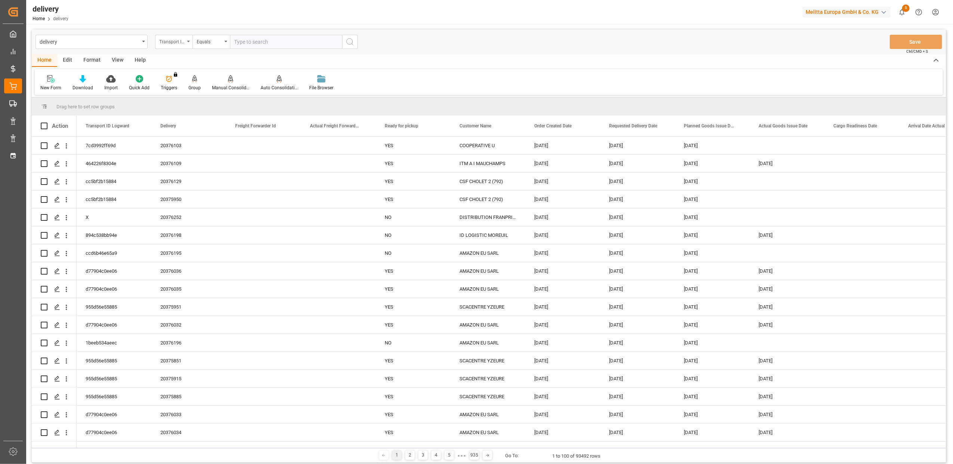
click at [189, 41] on icon "open menu" at bounding box center [188, 41] width 3 height 1
click at [181, 91] on div "Delivery" at bounding box center [210, 92] width 111 height 16
click at [256, 44] on input "text" at bounding box center [286, 42] width 112 height 14
type input "20375460"
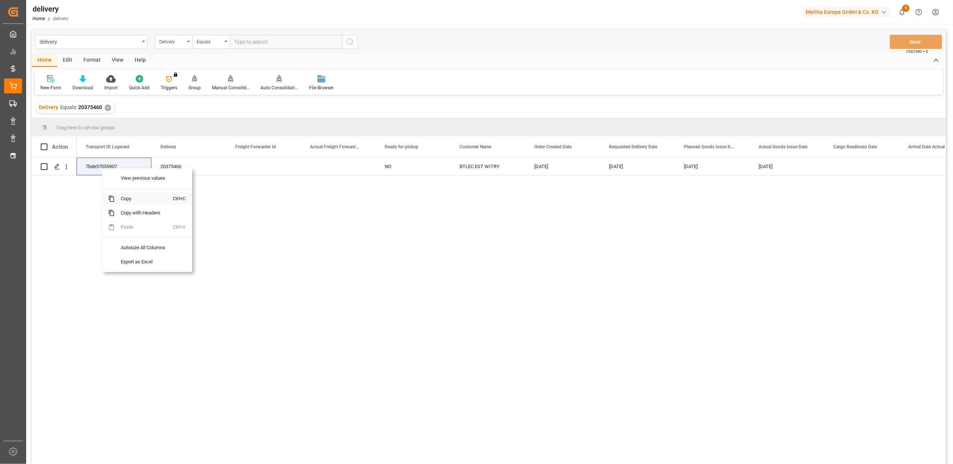
click at [132, 201] on span "Copy" at bounding box center [144, 199] width 58 height 14
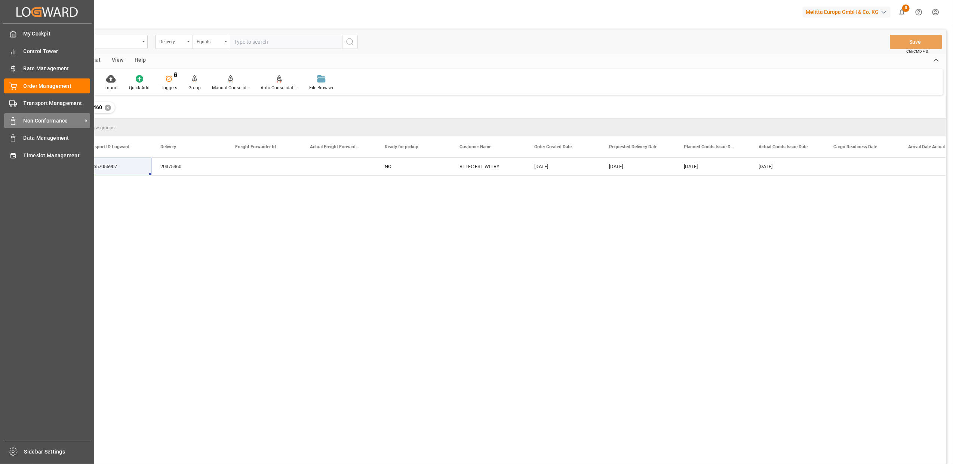
click at [30, 123] on span "Non Conformance" at bounding box center [53, 121] width 59 height 8
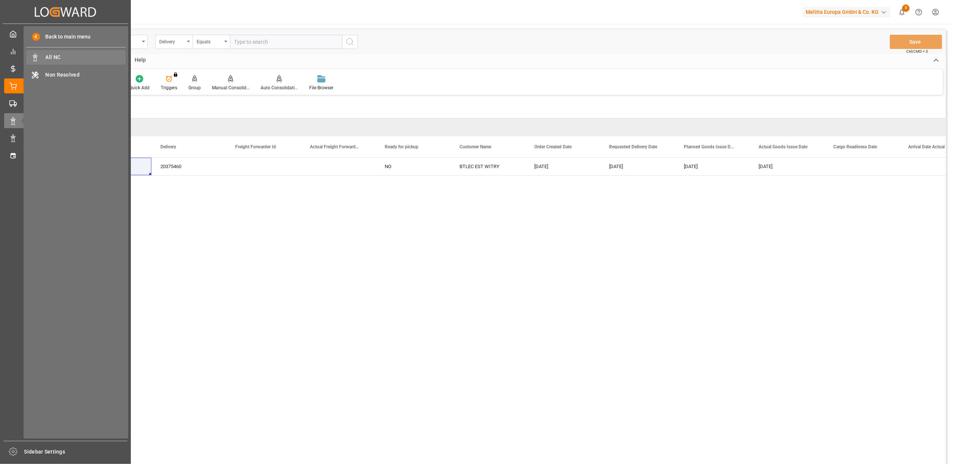
click at [60, 52] on div "All NC All NC" at bounding box center [75, 57] width 99 height 15
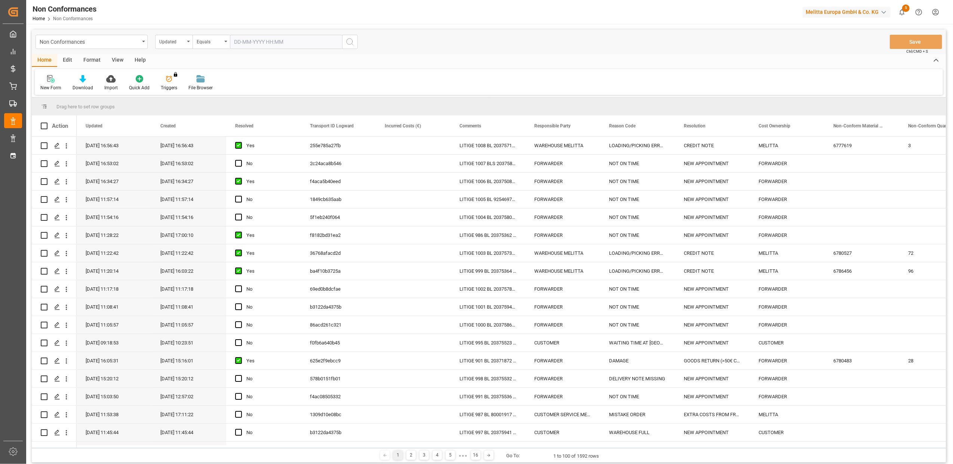
click at [48, 83] on div "New Form" at bounding box center [51, 83] width 32 height 16
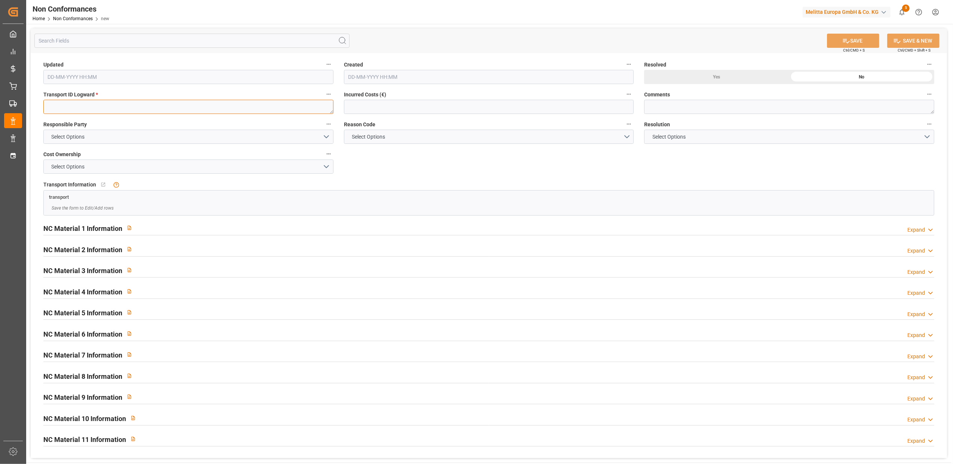
click at [126, 105] on textarea at bounding box center [188, 107] width 290 height 14
paste textarea "7bde57055907"
type textarea "7bde57055907"
click at [325, 135] on button "Select Options" at bounding box center [188, 137] width 290 height 14
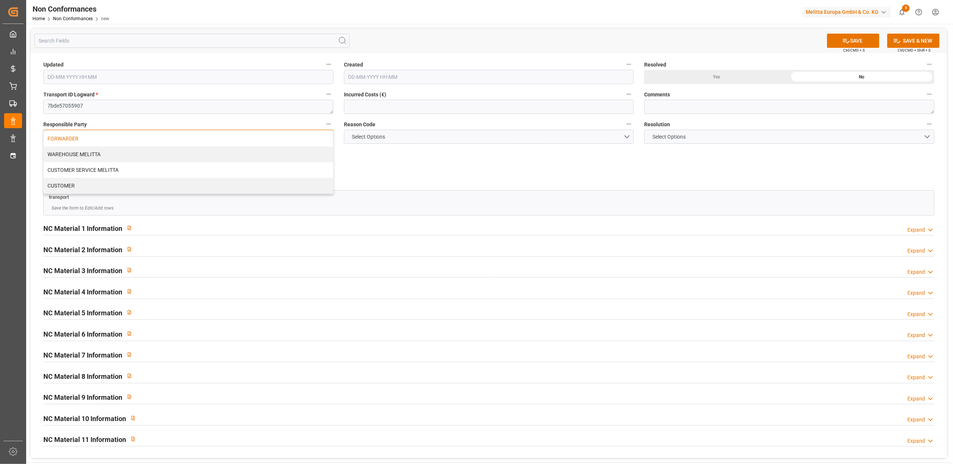
click at [75, 138] on div "FORWARDER" at bounding box center [188, 139] width 289 height 16
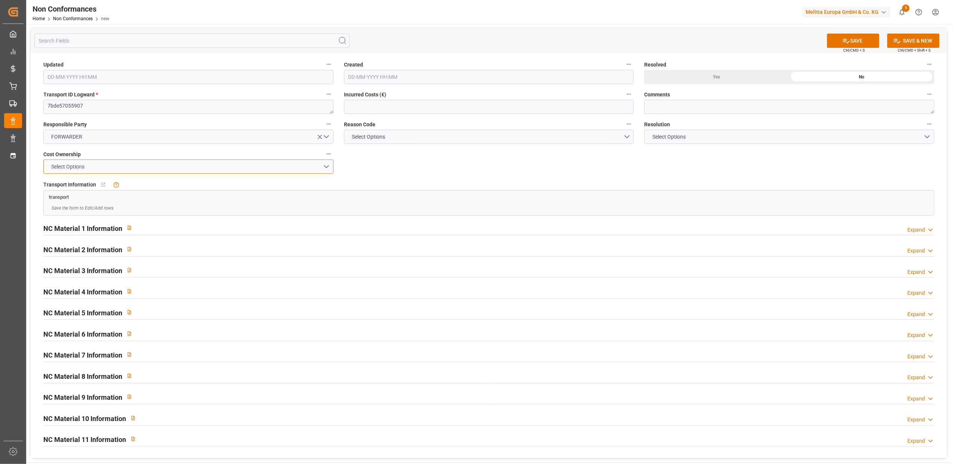
click at [324, 169] on button "Select Options" at bounding box center [188, 167] width 290 height 14
click at [199, 172] on div "FORWARDER" at bounding box center [188, 169] width 289 height 16
click at [628, 136] on button "Select Options" at bounding box center [489, 137] width 290 height 14
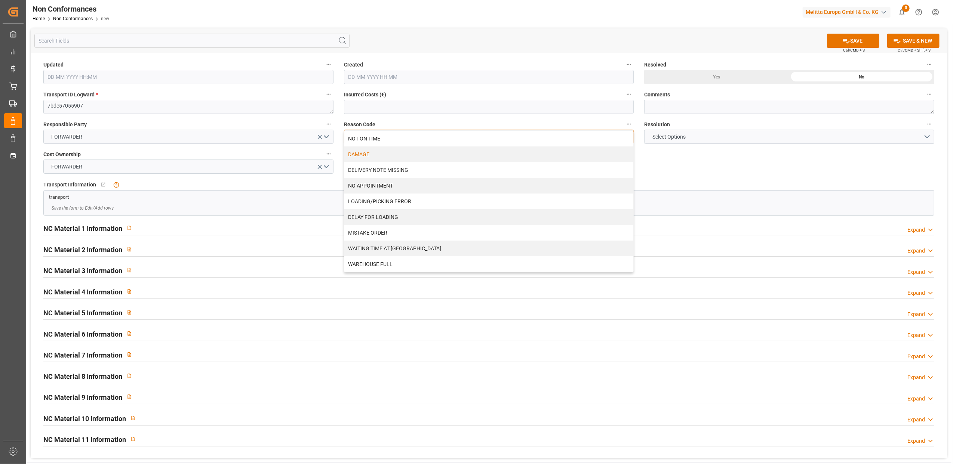
click at [353, 156] on div "DAMAGE" at bounding box center [488, 155] width 289 height 16
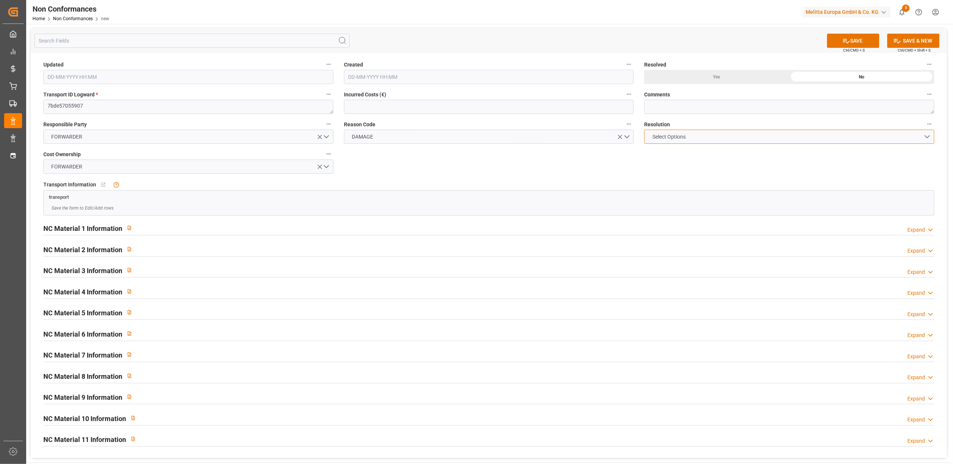
click at [926, 138] on button "Select Options" at bounding box center [789, 137] width 290 height 14
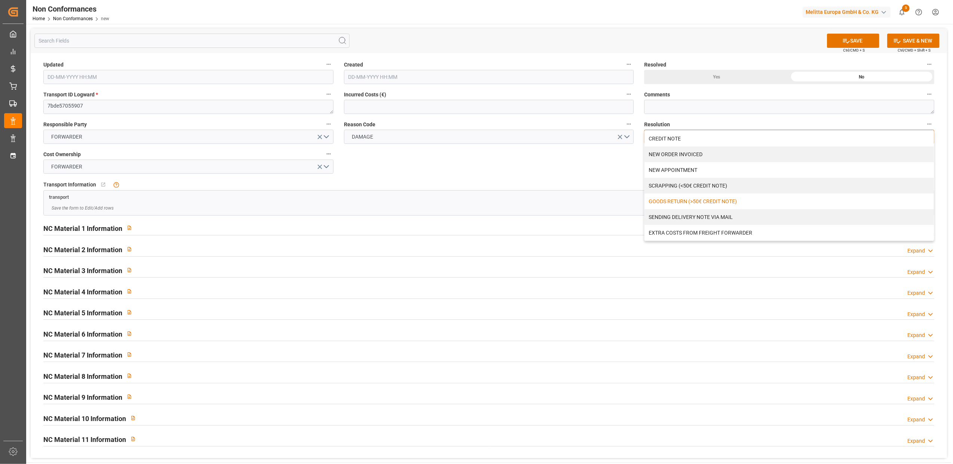
click at [686, 199] on div "GOODS RETURN (>50€ CREDIT NOTE)" at bounding box center [788, 202] width 289 height 16
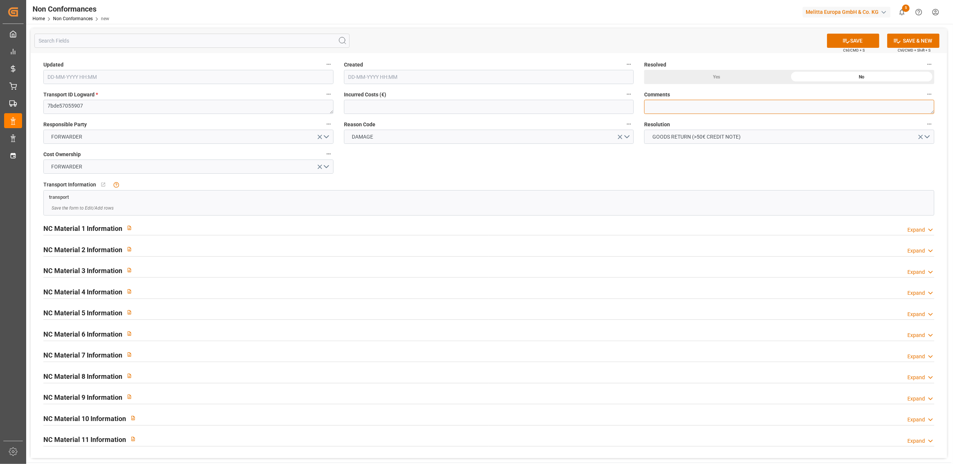
click at [668, 108] on textarea at bounding box center [789, 107] width 290 height 14
type textarea "LITIGE 1009 BL 20375460 Refus 6 Easy // En retour"
click at [925, 230] on div "Expand" at bounding box center [920, 230] width 27 height 8
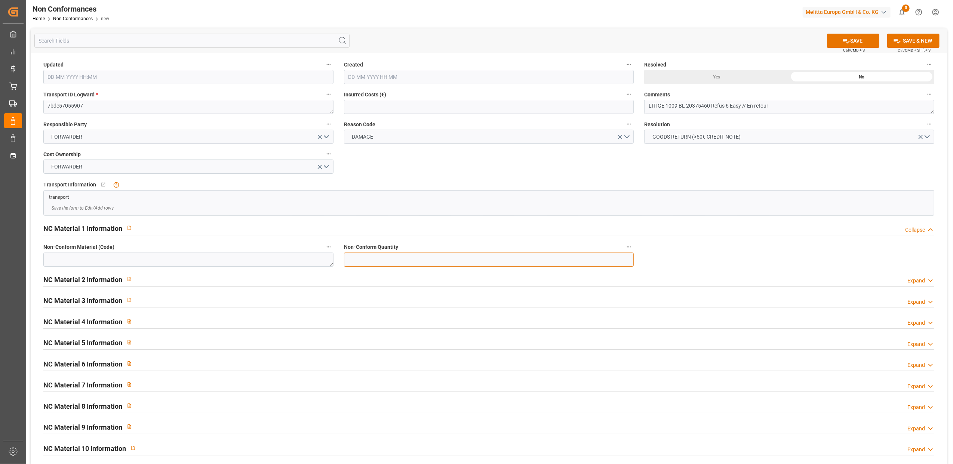
click at [530, 259] on input "text" at bounding box center [489, 260] width 290 height 14
type input "6"
click at [203, 259] on textarea at bounding box center [188, 260] width 290 height 14
type textarea "6762887"
click at [843, 37] on icon at bounding box center [846, 41] width 8 height 8
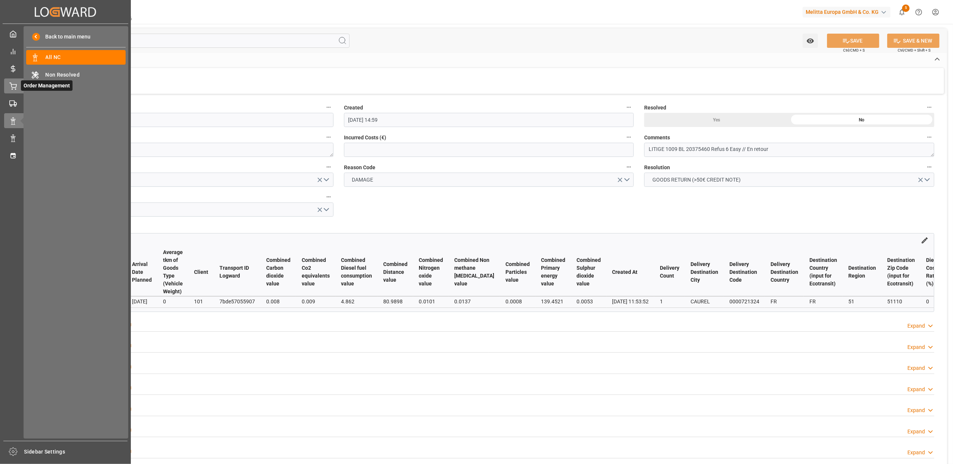
click at [16, 88] on icon at bounding box center [12, 86] width 7 height 7
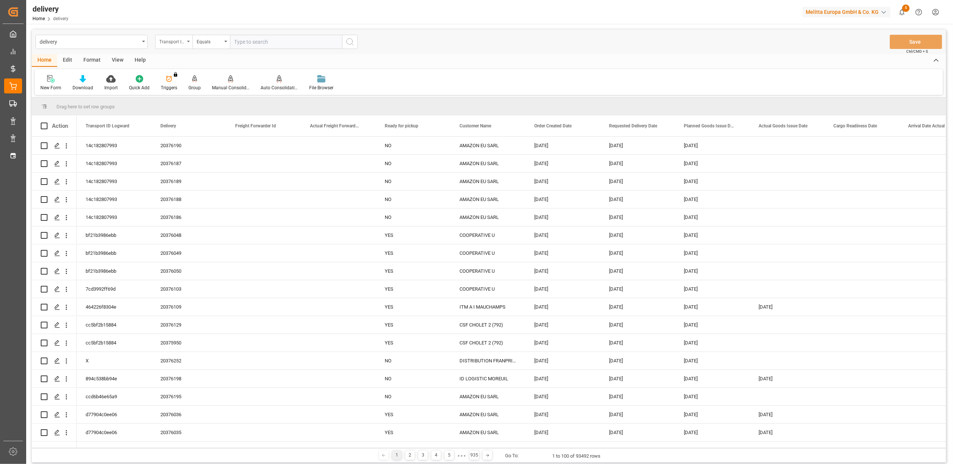
click at [187, 41] on icon "open menu" at bounding box center [188, 41] width 3 height 1
click at [179, 95] on div "Delivery" at bounding box center [210, 92] width 111 height 16
click at [271, 47] on input "text" at bounding box center [286, 42] width 112 height 14
type input "20375300"
click at [350, 45] on icon "search button" at bounding box center [349, 41] width 9 height 9
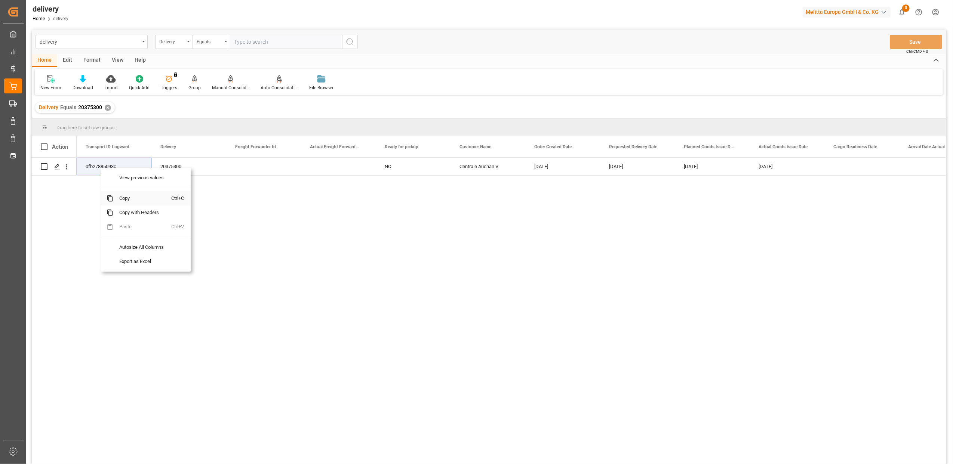
click at [123, 200] on span "Copy" at bounding box center [142, 198] width 58 height 14
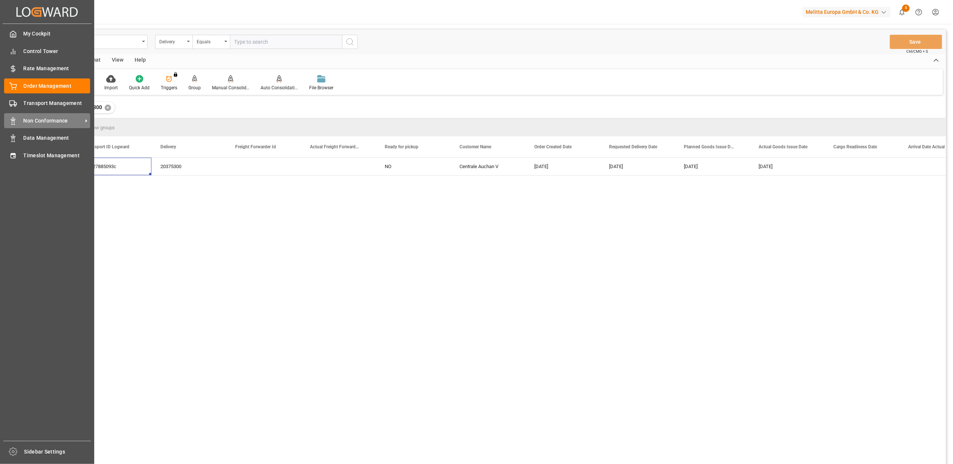
click at [41, 121] on span "Non Conformance" at bounding box center [53, 121] width 59 height 8
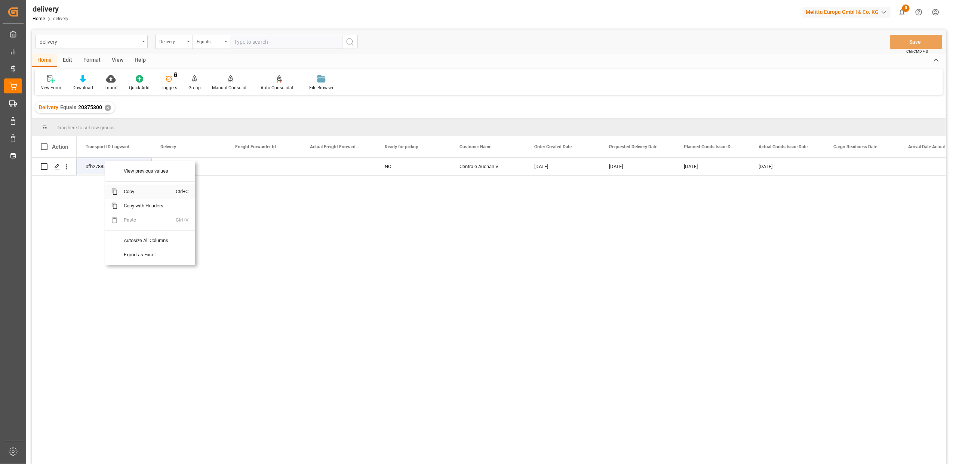
click at [129, 191] on span "Copy" at bounding box center [147, 192] width 58 height 14
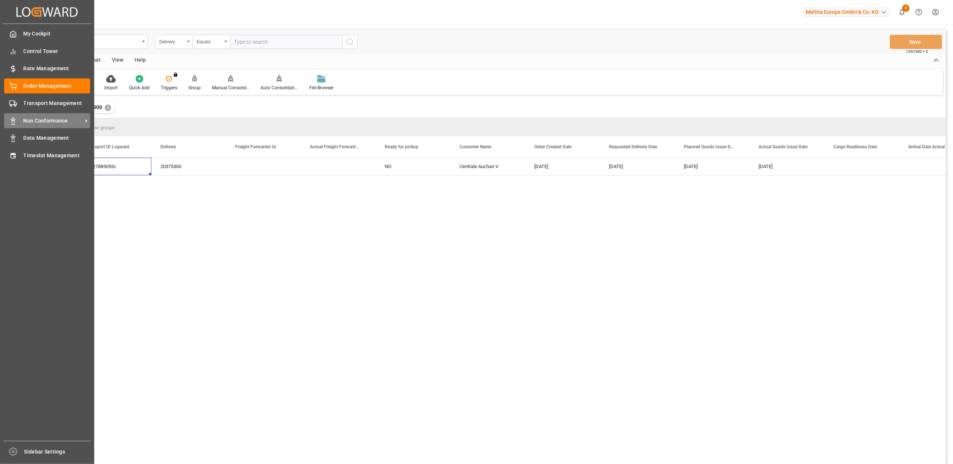
click at [48, 120] on span "Non Conformance" at bounding box center [53, 121] width 59 height 8
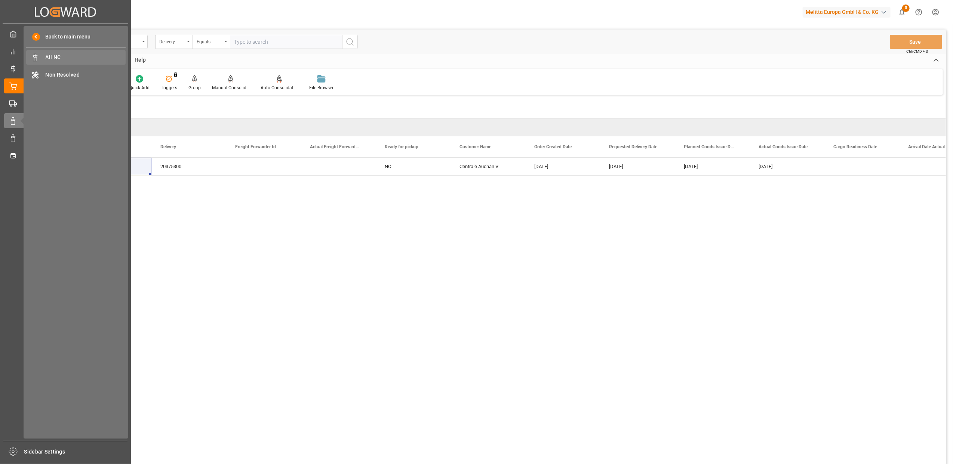
click at [49, 59] on span "All NC" at bounding box center [86, 57] width 80 height 8
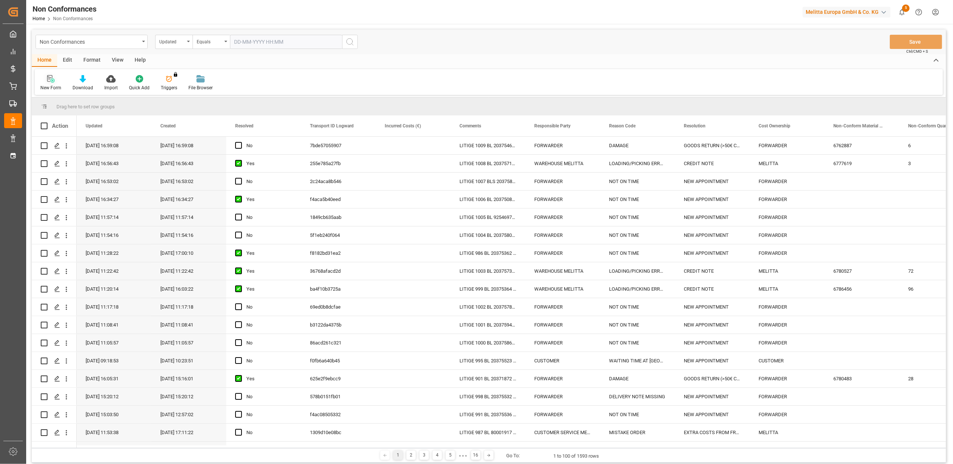
click at [54, 78] on icon at bounding box center [50, 78] width 7 height 7
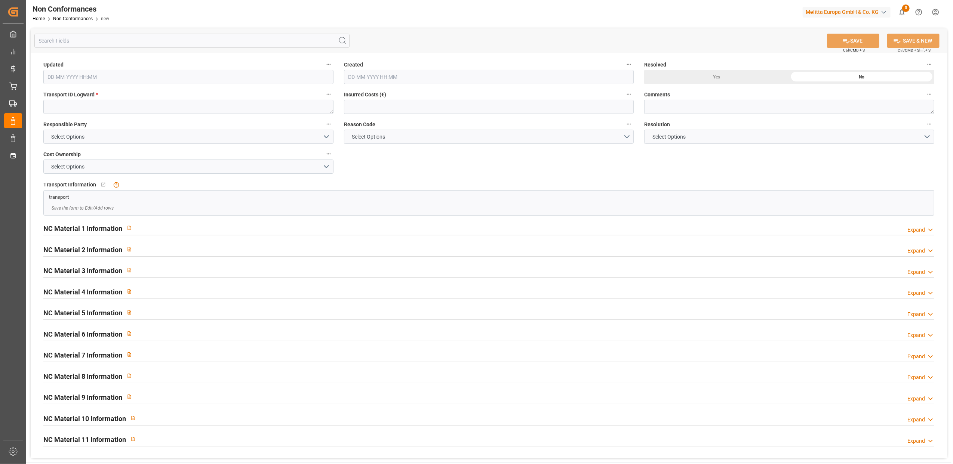
click at [83, 98] on span "Transport ID Logward *" at bounding box center [70, 95] width 55 height 8
click at [324, 98] on button "Transport ID Logward *" at bounding box center [329, 94] width 10 height 10
click at [83, 105] on div at bounding box center [476, 232] width 953 height 464
click at [83, 105] on textarea at bounding box center [188, 107] width 290 height 14
paste textarea "0fb27885093c"
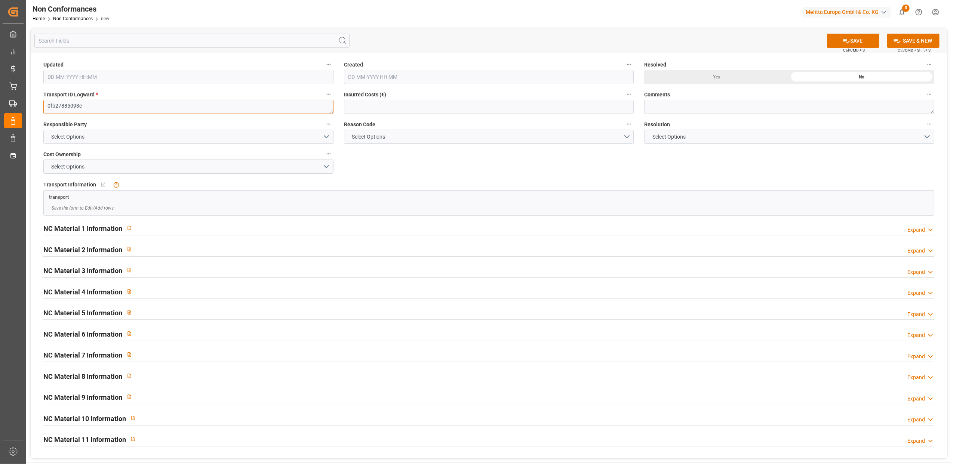
type textarea "0fb27885093c"
click at [328, 135] on button "Select Options" at bounding box center [188, 137] width 290 height 14
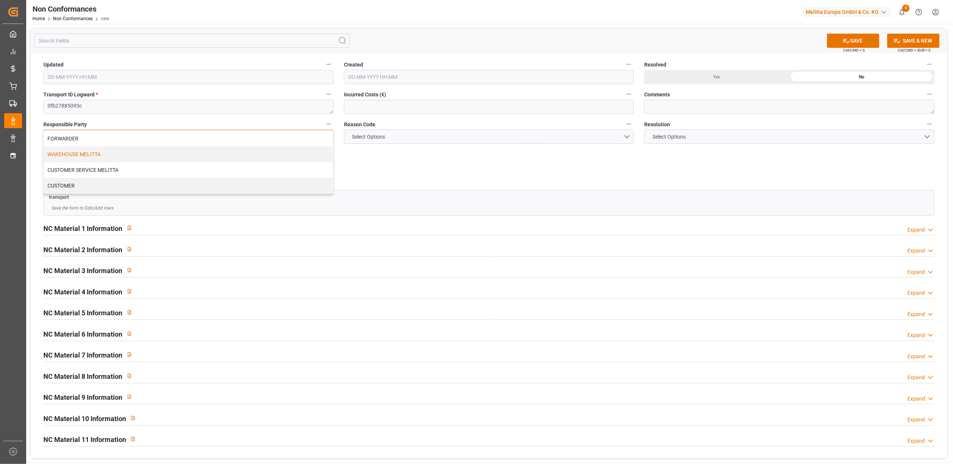
click at [262, 151] on div "WAREHOUSE MELITTA" at bounding box center [188, 155] width 289 height 16
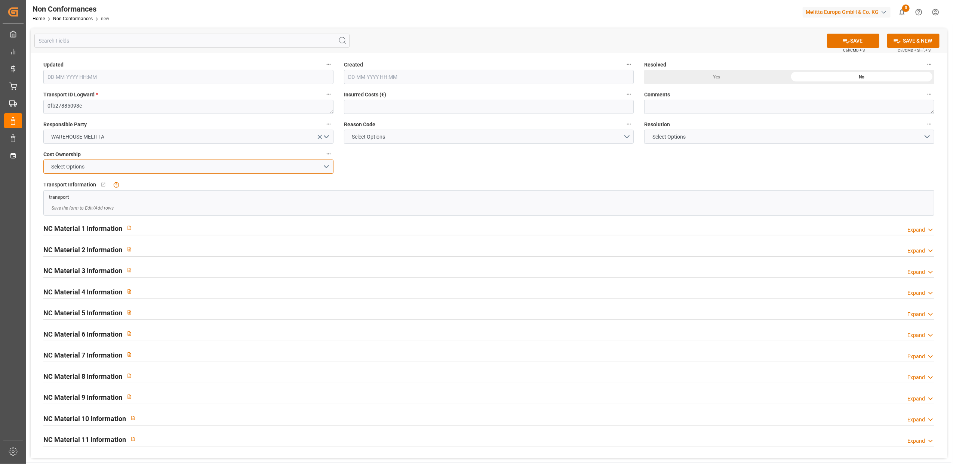
click at [331, 164] on button "Select Options" at bounding box center [188, 167] width 290 height 14
drag, startPoint x: 188, startPoint y: 168, endPoint x: 182, endPoint y: 186, distance: 19.5
click at [182, 186] on div "FORWARDER MELITTA CUSTOMER" at bounding box center [188, 184] width 289 height 47
click at [181, 185] on div "MELITTA" at bounding box center [188, 184] width 289 height 16
click at [626, 136] on button "Select Options" at bounding box center [489, 137] width 290 height 14
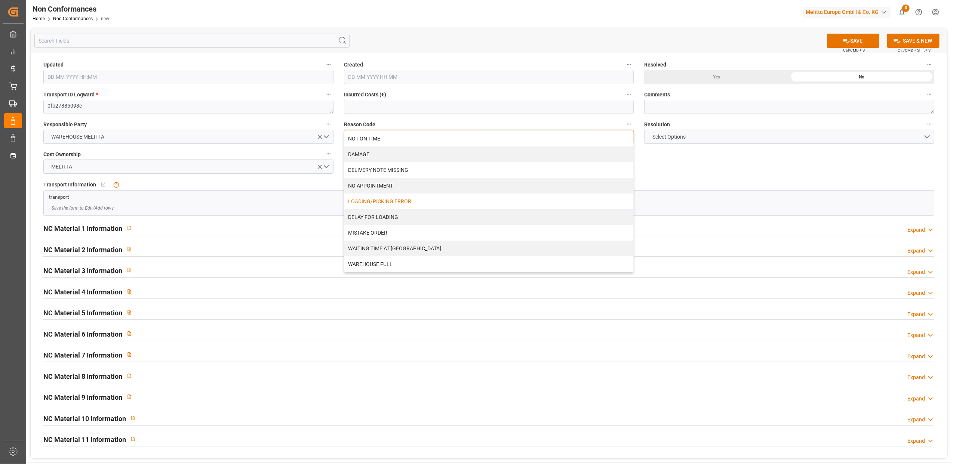
click at [426, 203] on div "LOADING/PICKING ERROR" at bounding box center [488, 202] width 289 height 16
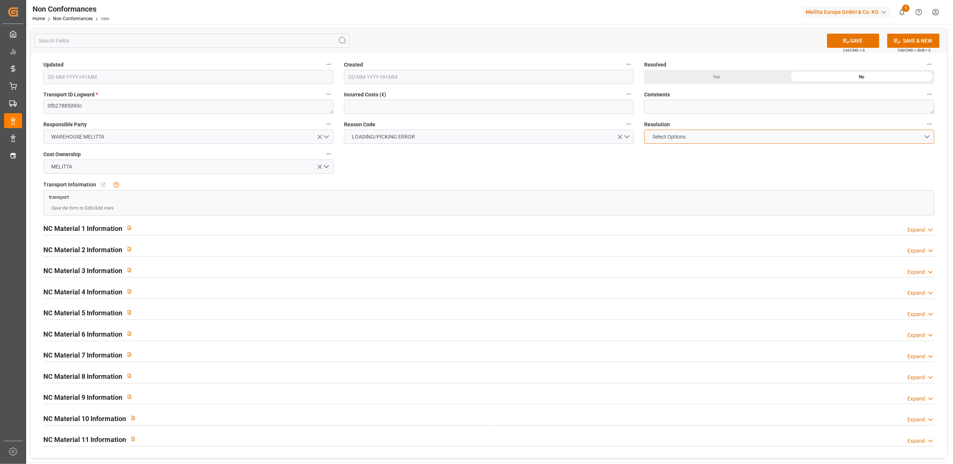
click at [929, 134] on button "Select Options" at bounding box center [789, 137] width 290 height 14
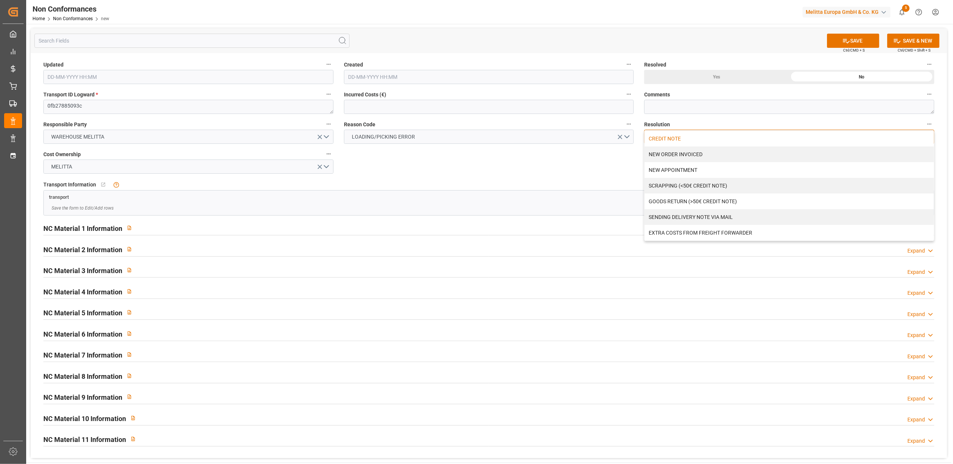
click at [706, 138] on div "CREDIT NOTE" at bounding box center [788, 139] width 289 height 16
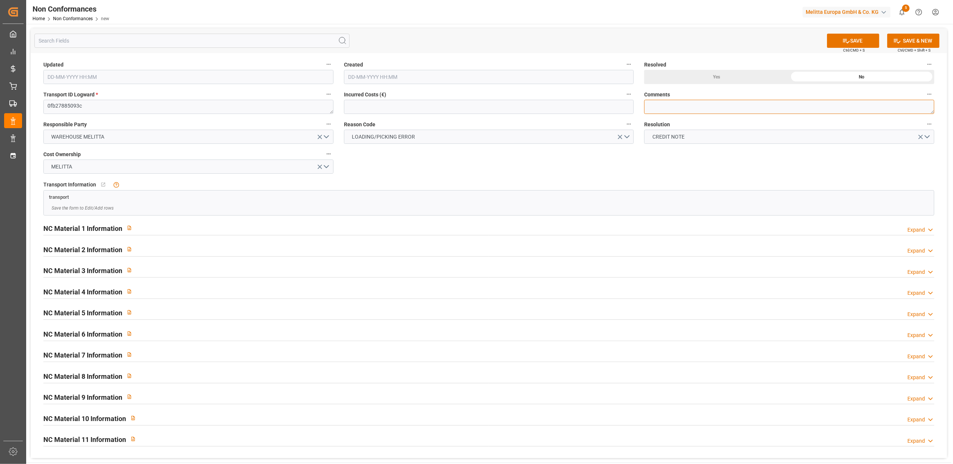
click at [694, 108] on textarea at bounding box center [789, 107] width 290 height 14
type textarea "LITIGE 1010 BL 20375300 Manq 2 colis vcb"
click at [917, 232] on div "Expand" at bounding box center [916, 230] width 18 height 8
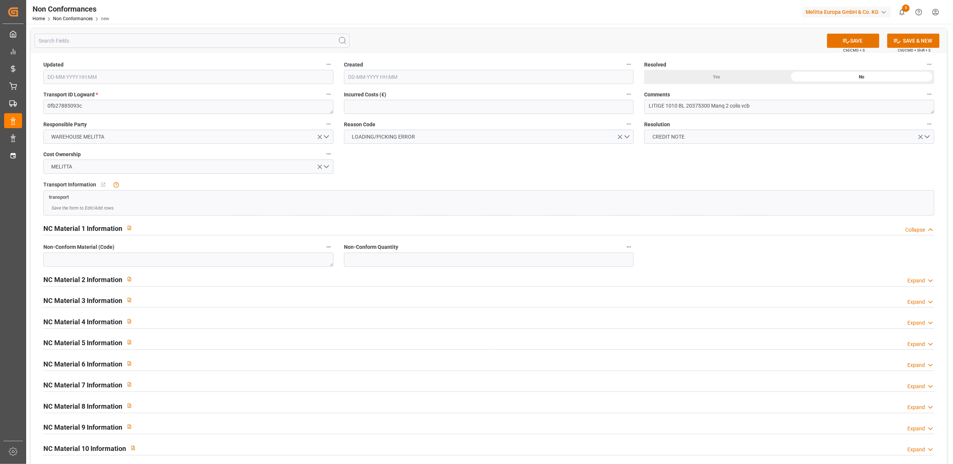
click at [924, 279] on div "Expand" at bounding box center [916, 281] width 18 height 8
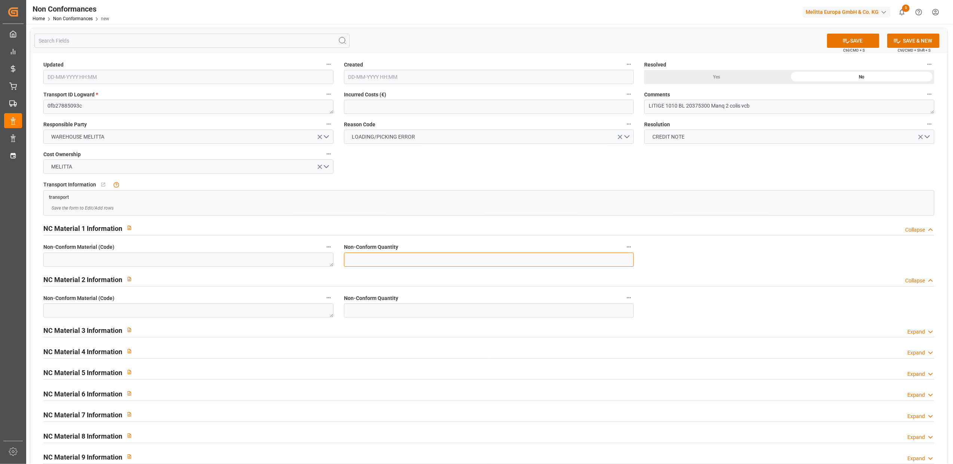
click at [492, 261] on input "text" at bounding box center [489, 260] width 290 height 14
type input "3"
click at [386, 311] on input "text" at bounding box center [489, 311] width 290 height 14
type input "3"
click at [202, 260] on textarea at bounding box center [188, 260] width 290 height 14
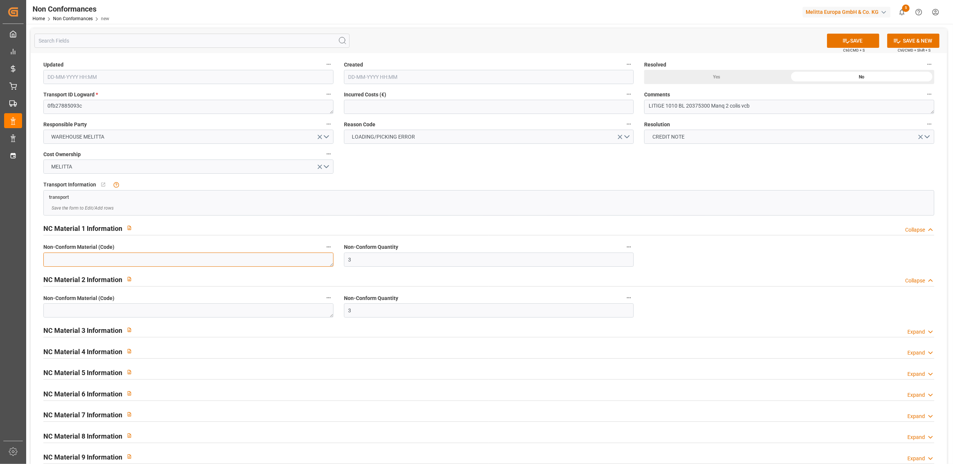
paste textarea "6780486"
type textarea "6780486"
click at [224, 312] on textarea at bounding box center [188, 311] width 290 height 14
type textarea "6780483"
click at [710, 78] on div "Yes" at bounding box center [716, 77] width 145 height 14
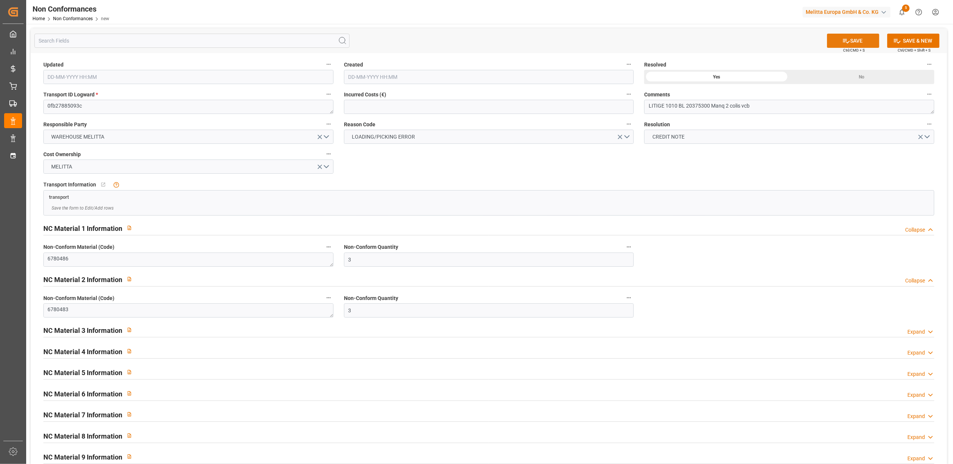
click at [860, 37] on button "SAVE" at bounding box center [853, 41] width 52 height 14
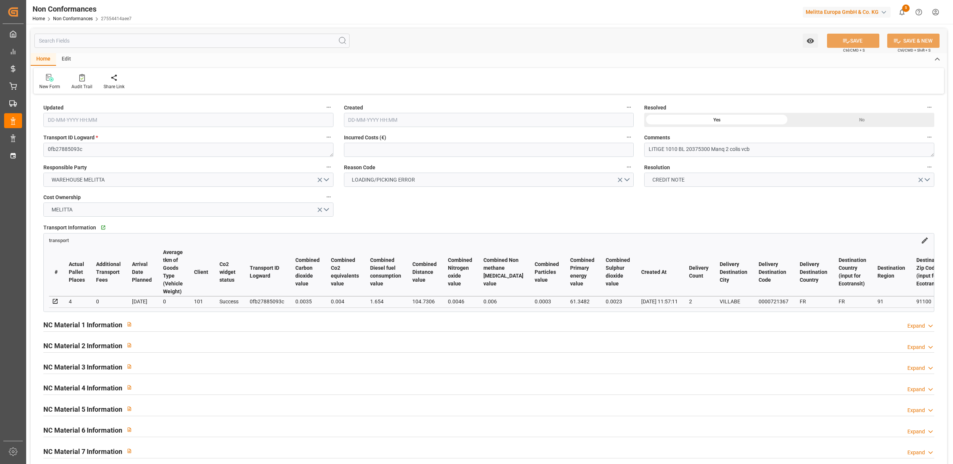
type input "[DATE] 15:02"
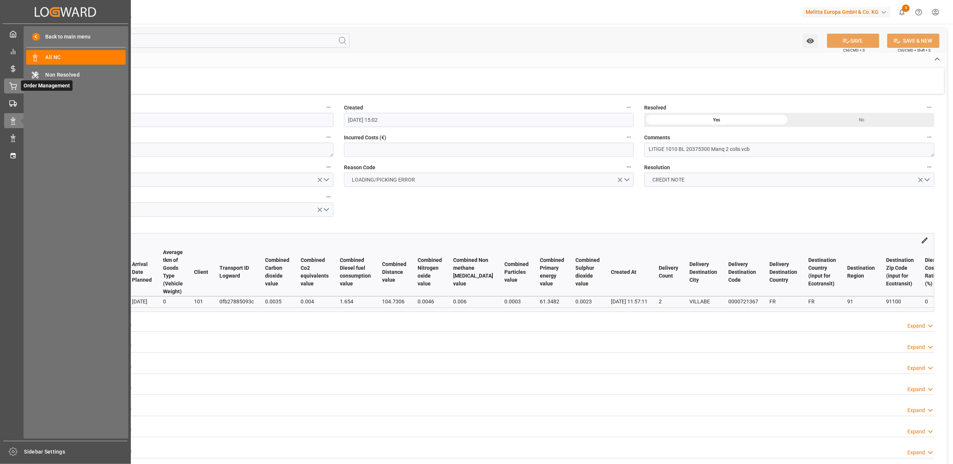
click at [16, 84] on icon at bounding box center [12, 86] width 7 height 7
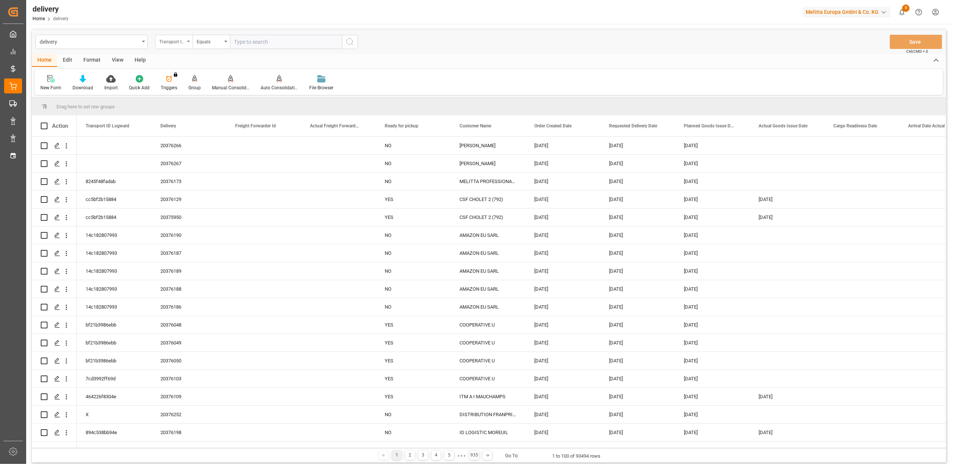
click at [189, 39] on div "Transport ID Logward" at bounding box center [173, 42] width 37 height 14
click at [186, 90] on div "Delivery" at bounding box center [210, 92] width 111 height 16
click at [278, 33] on div "delivery Delivery Equals Save Ctrl/CMD + S" at bounding box center [489, 42] width 914 height 25
click at [278, 44] on input "text" at bounding box center [286, 42] width 112 height 14
type input "20375300"
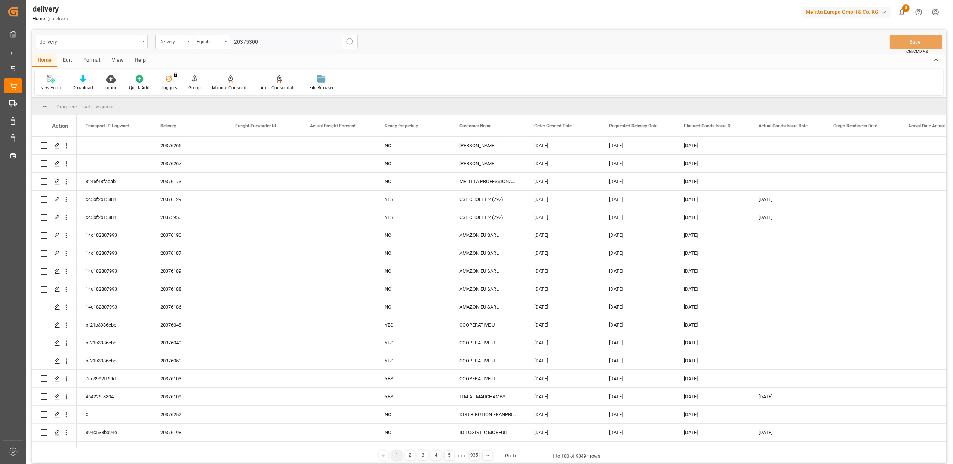
click at [350, 42] on icon "search button" at bounding box center [349, 41] width 9 height 9
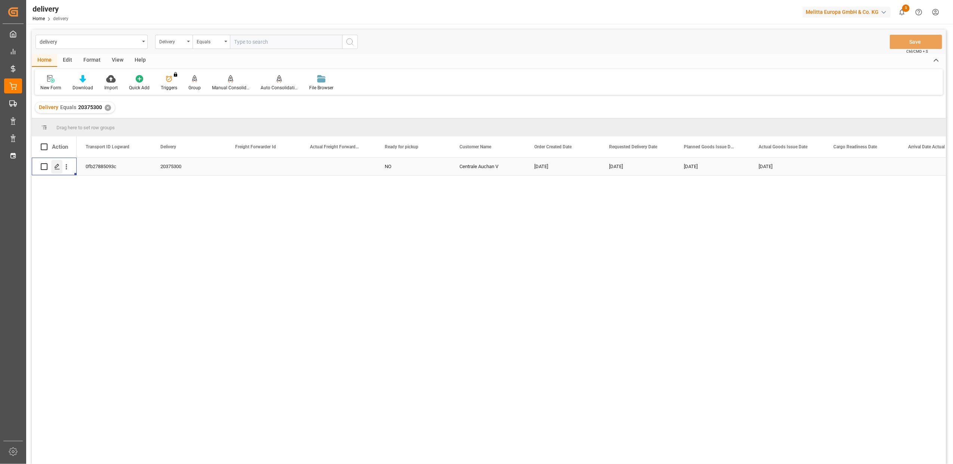
click at [58, 166] on icon "Press SPACE to select this row." at bounding box center [57, 167] width 6 height 6
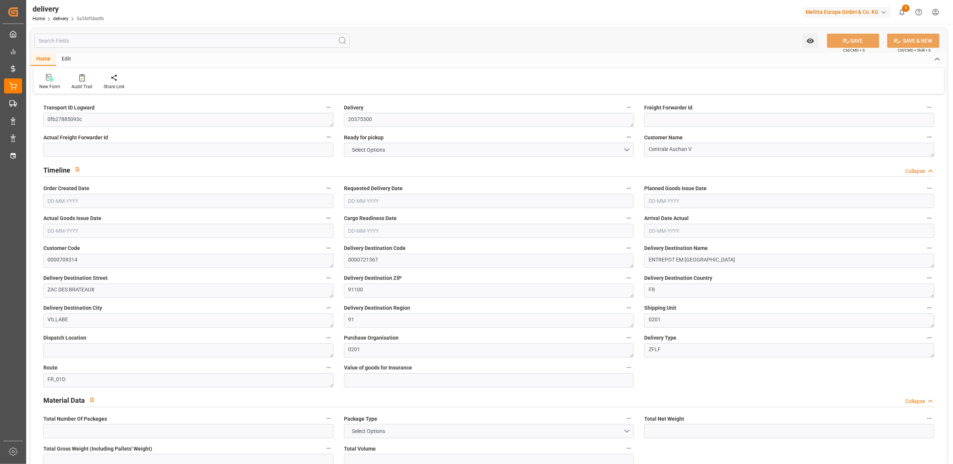
type input "3"
type input "165.189"
type input "282.322"
type input "2893.187"
type input "355"
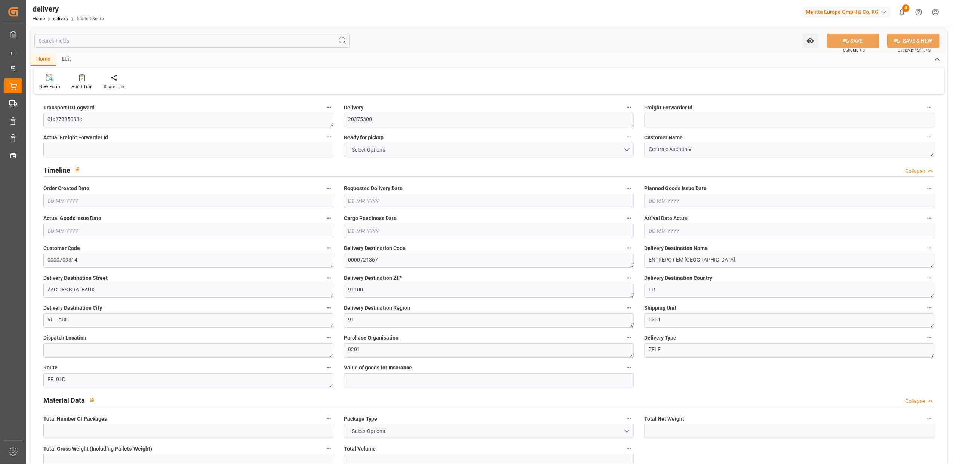
type input "2"
type input "0"
type input "2"
type input "2.6667"
type input "0"
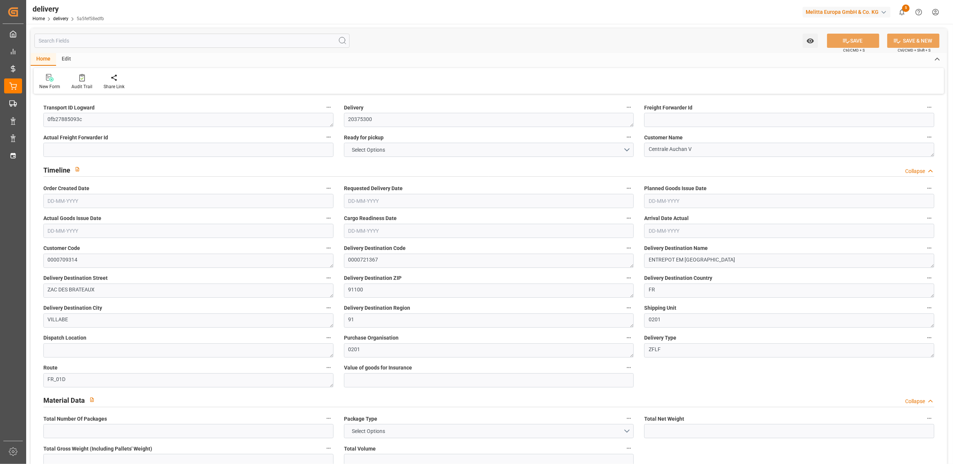
type input "0"
type input "-3.9887"
type input "98.4867"
type input "94.498"
type input "0"
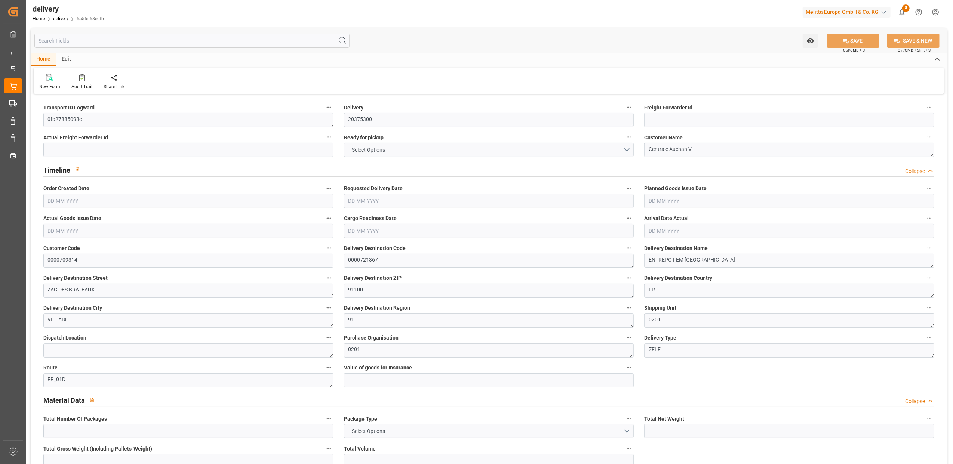
type input "127.8"
type input "1.5"
type input "1.3"
type input "0"
type input "3"
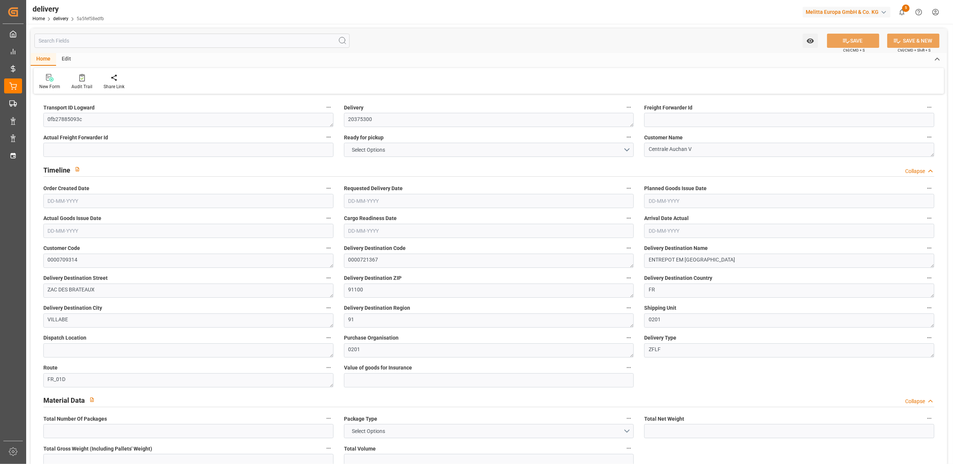
type input "236.322"
type input "101"
type input "53.7938"
type input "0.0035"
type input "0"
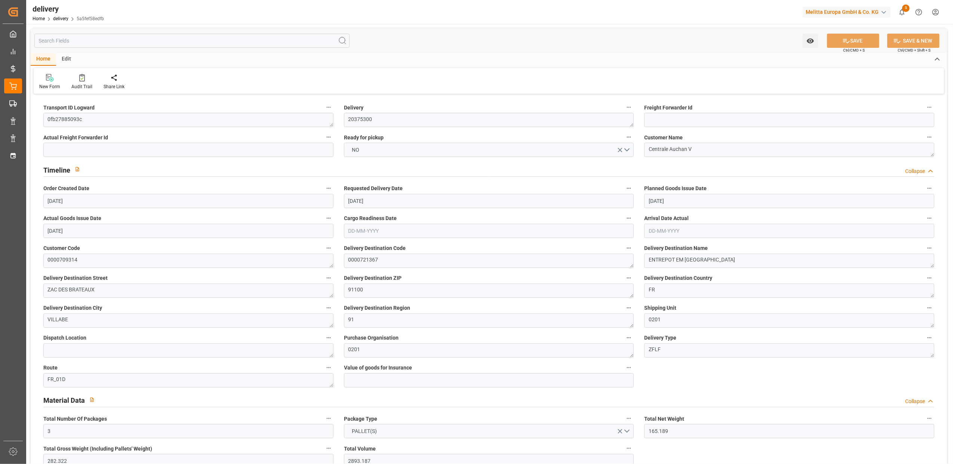
type input "04-08-2025"
type input "05-08-2025"
type input "04-08-2025"
type input "29-07-2025 11:00"
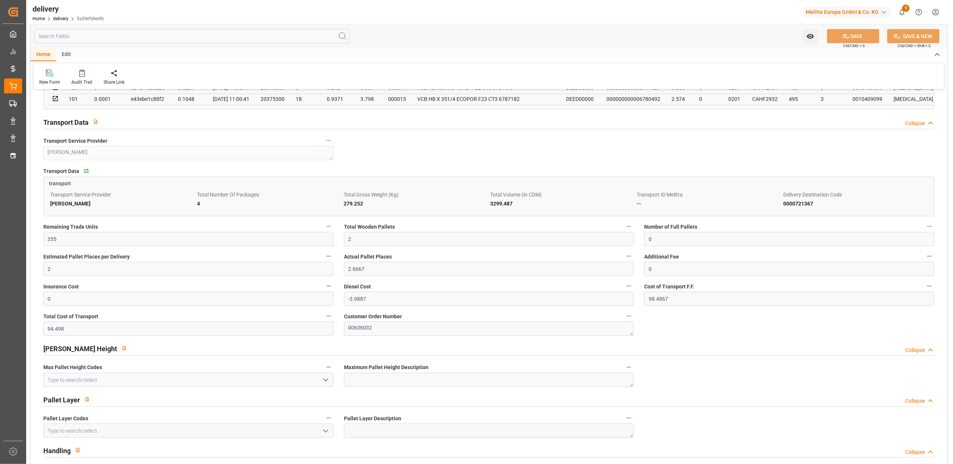
scroll to position [548, 0]
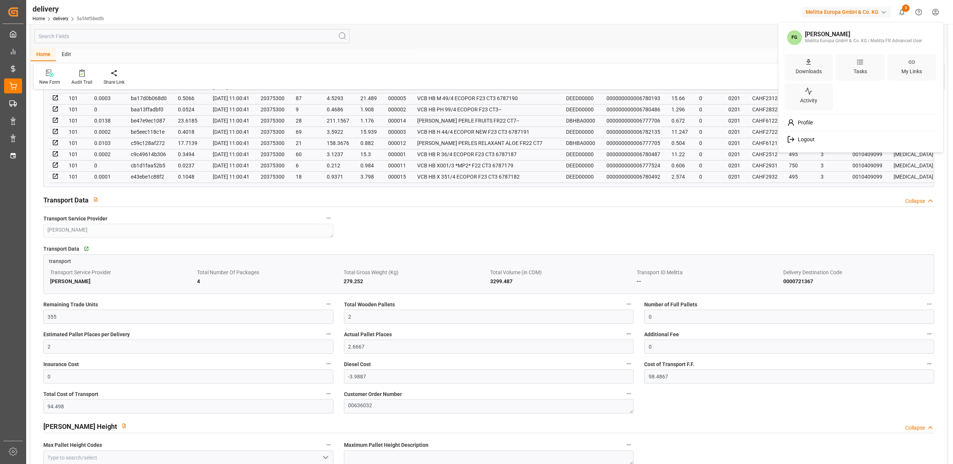
click at [932, 11] on html "Created by potrace 1.15, written by Peter Selinger 2001-2017 Created by potrace…" at bounding box center [476, 232] width 953 height 464
click at [798, 137] on span "Logout" at bounding box center [805, 139] width 20 height 7
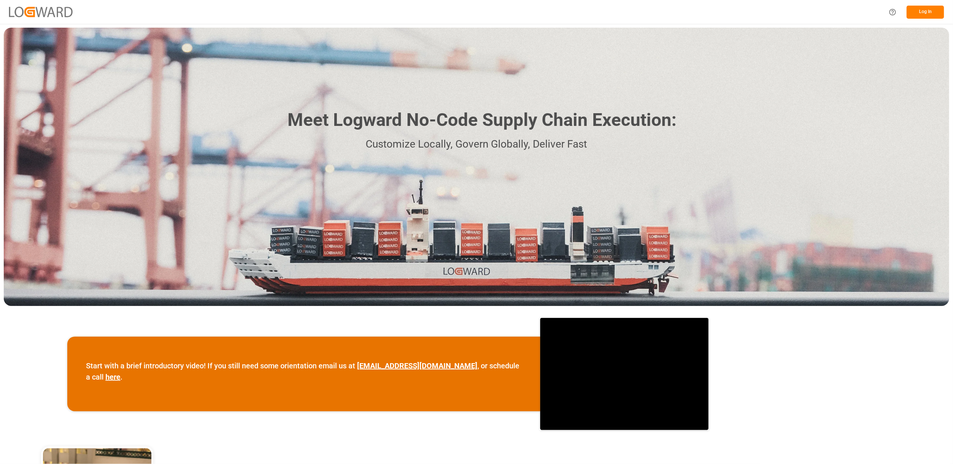
click at [922, 8] on button "Log In" at bounding box center [924, 12] width 37 height 13
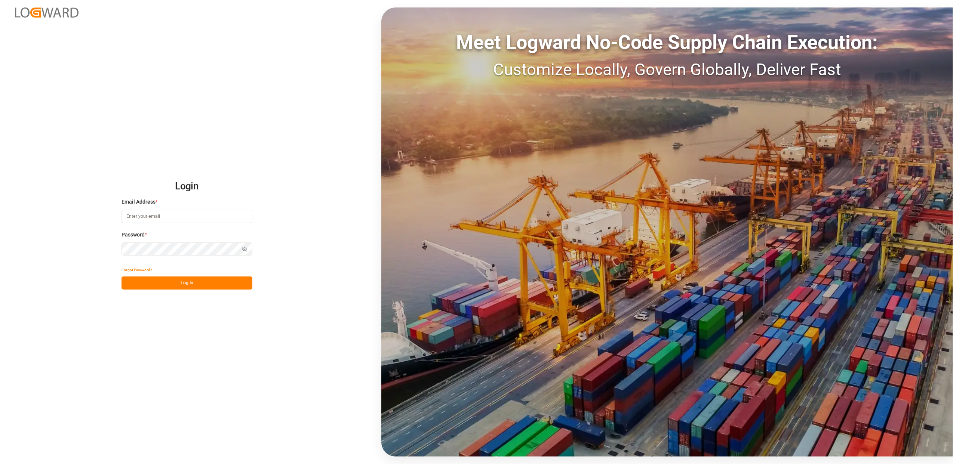
type input "[EMAIL_ADDRESS][DOMAIN_NAME]"
click at [209, 283] on button "Log In" at bounding box center [186, 283] width 131 height 13
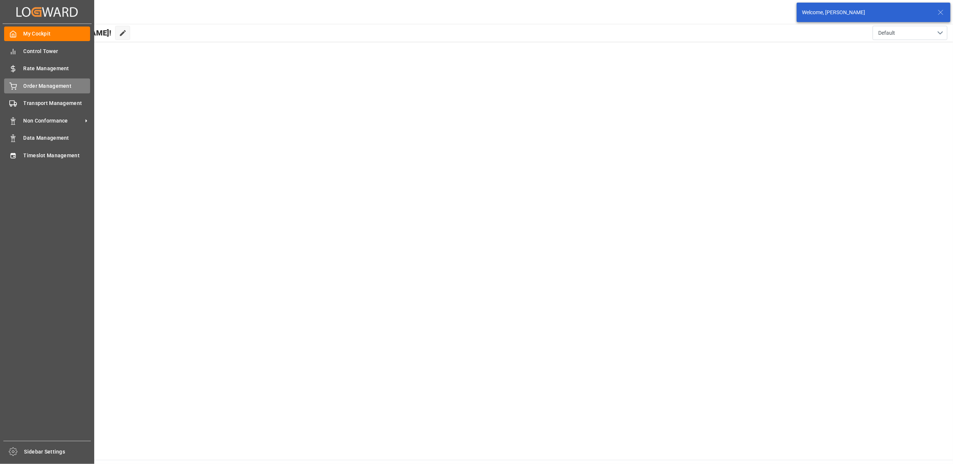
click at [43, 91] on div "Order Management Order Management" at bounding box center [47, 85] width 86 height 15
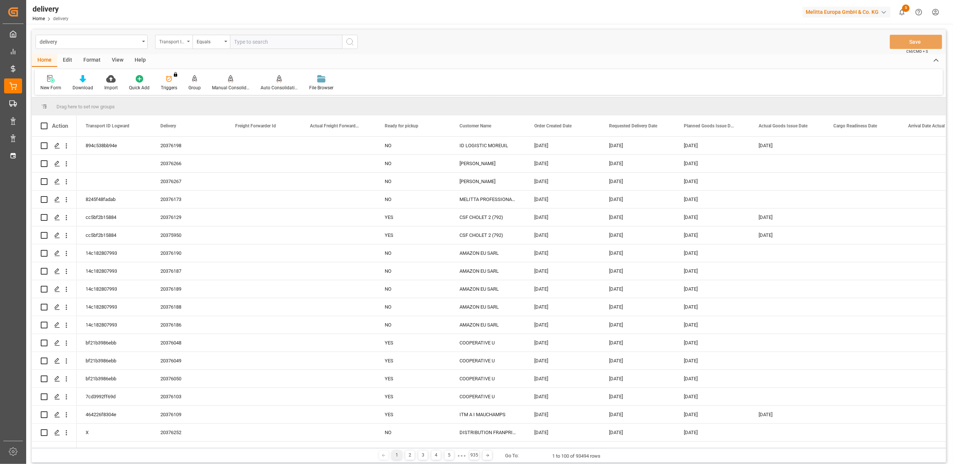
click at [188, 43] on div "Transport ID Logward" at bounding box center [173, 42] width 37 height 14
click at [196, 96] on div "Delivery" at bounding box center [210, 92] width 111 height 16
click at [249, 39] on input "text" at bounding box center [286, 42] width 112 height 14
paste input "20375716"
type input "20375716"
